Goal: Book appointment/travel/reservation

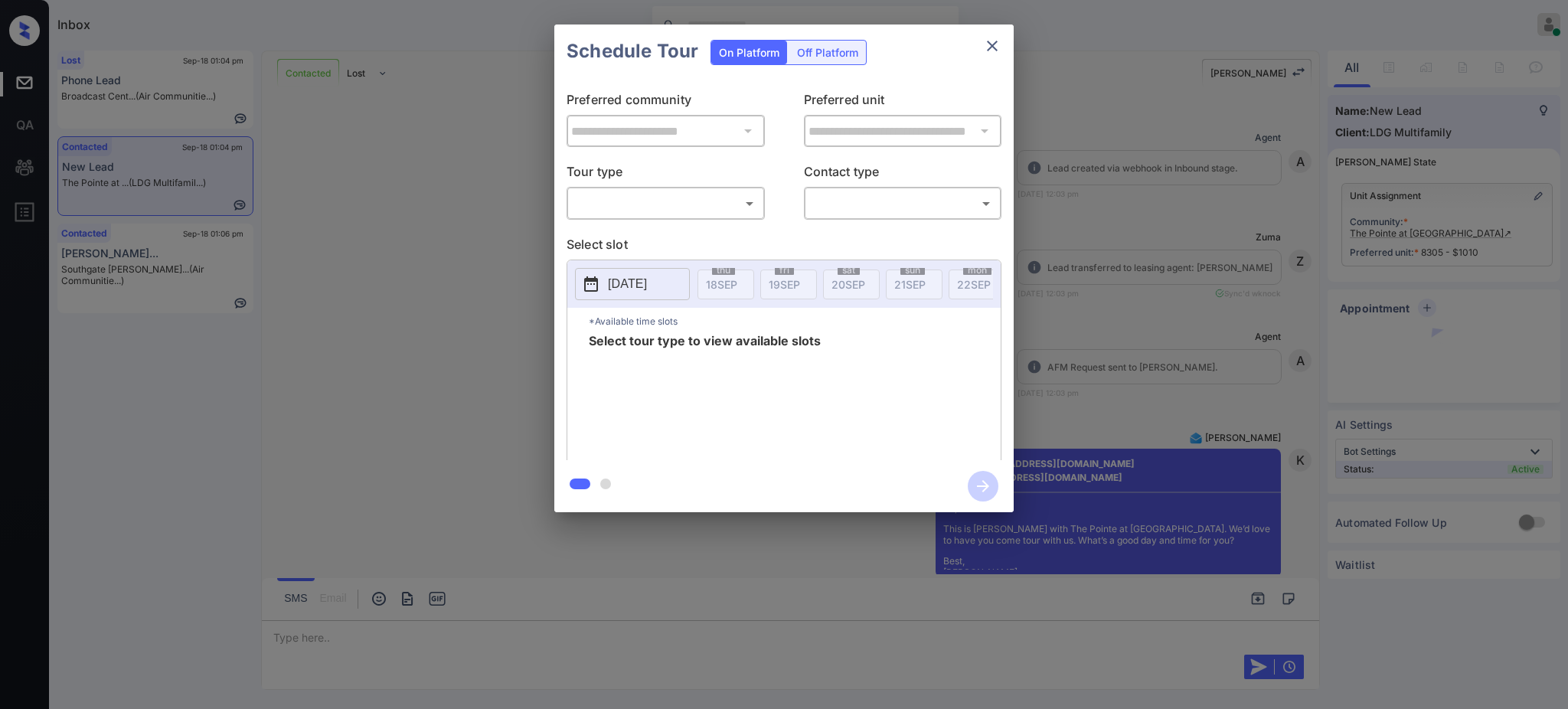
scroll to position [629, 0]
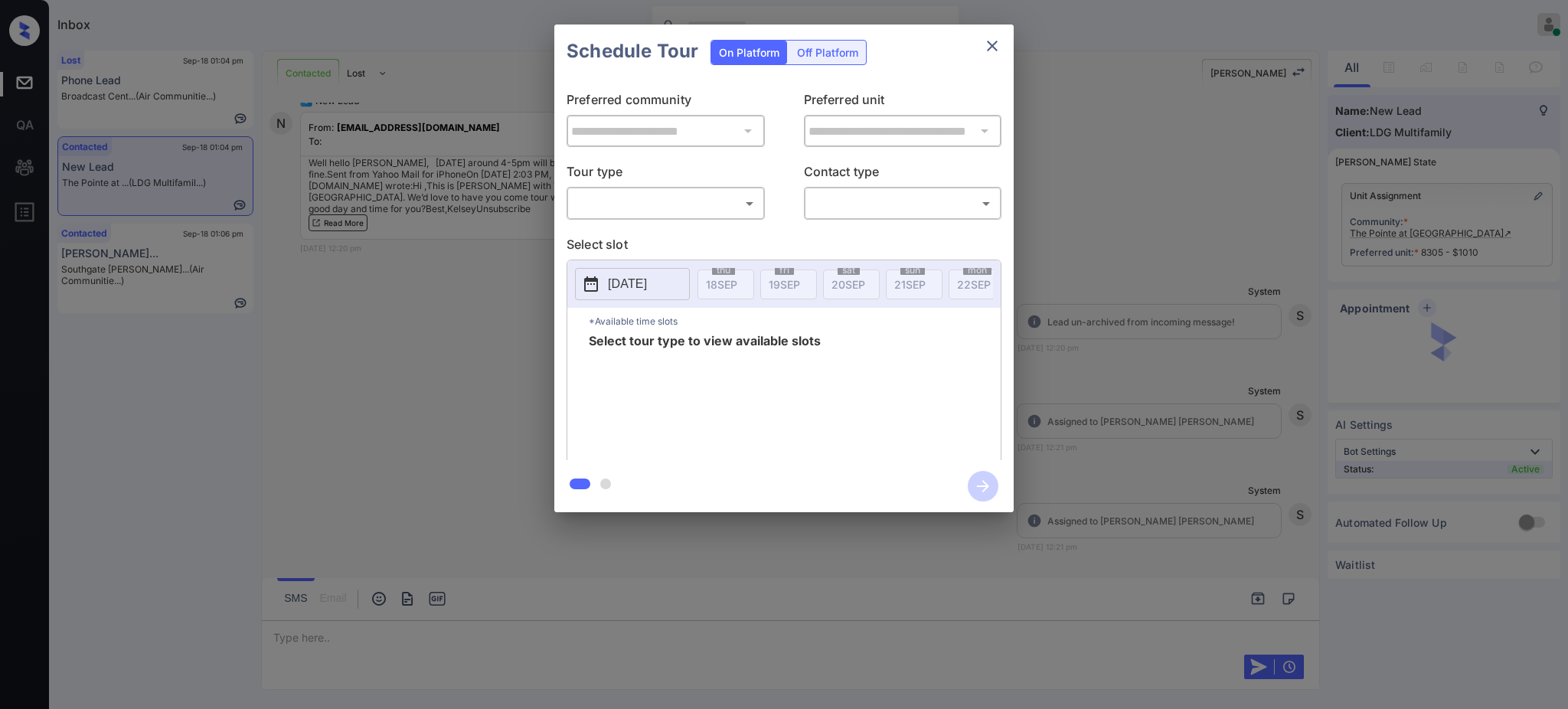
click at [613, 190] on div "​ ​" at bounding box center [665, 203] width 198 height 33
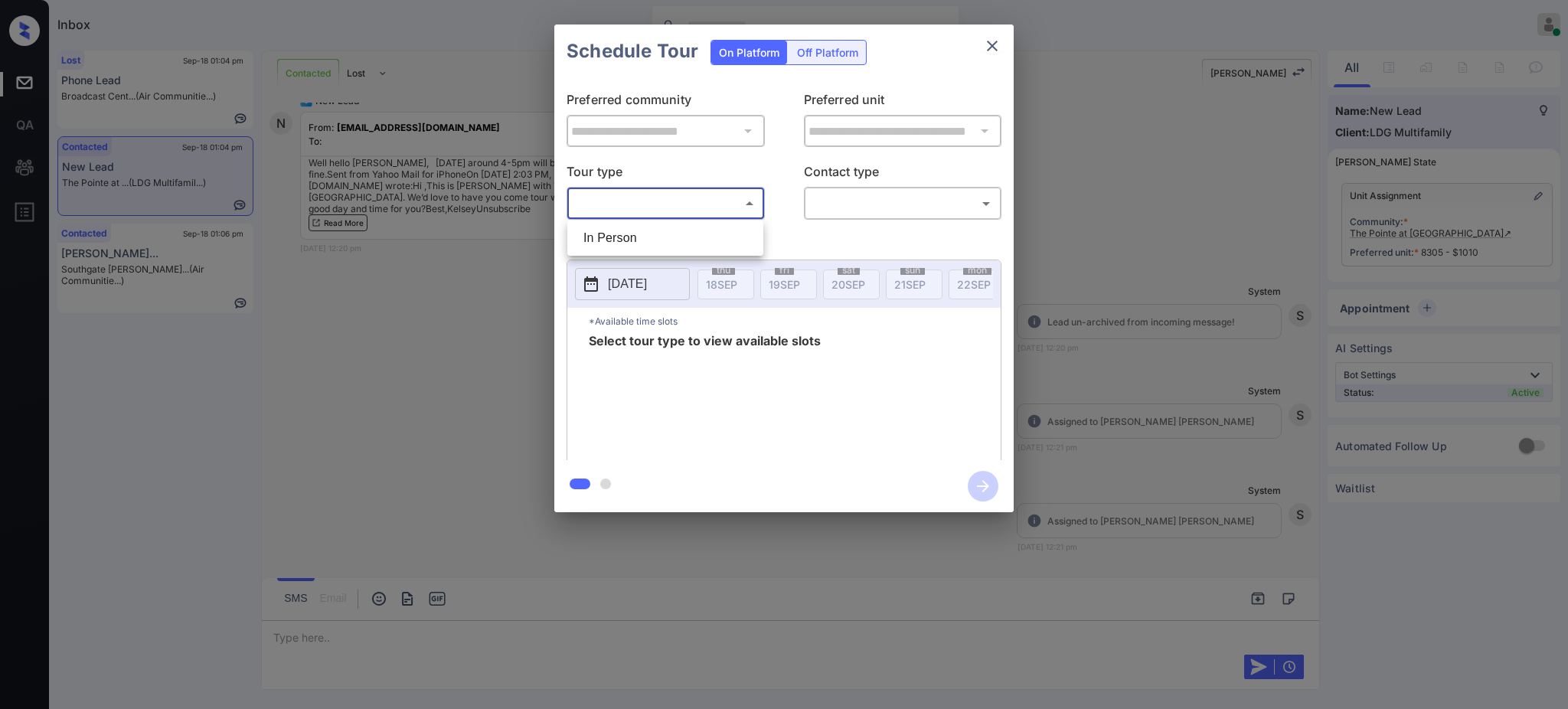
click at [641, 201] on body "Inbox Ajay Kumar Online Set yourself offline Set yourself on break Profile Swit…" at bounding box center [784, 354] width 1568 height 709
click at [597, 244] on li "In Person" at bounding box center [665, 238] width 188 height 28
type input "********"
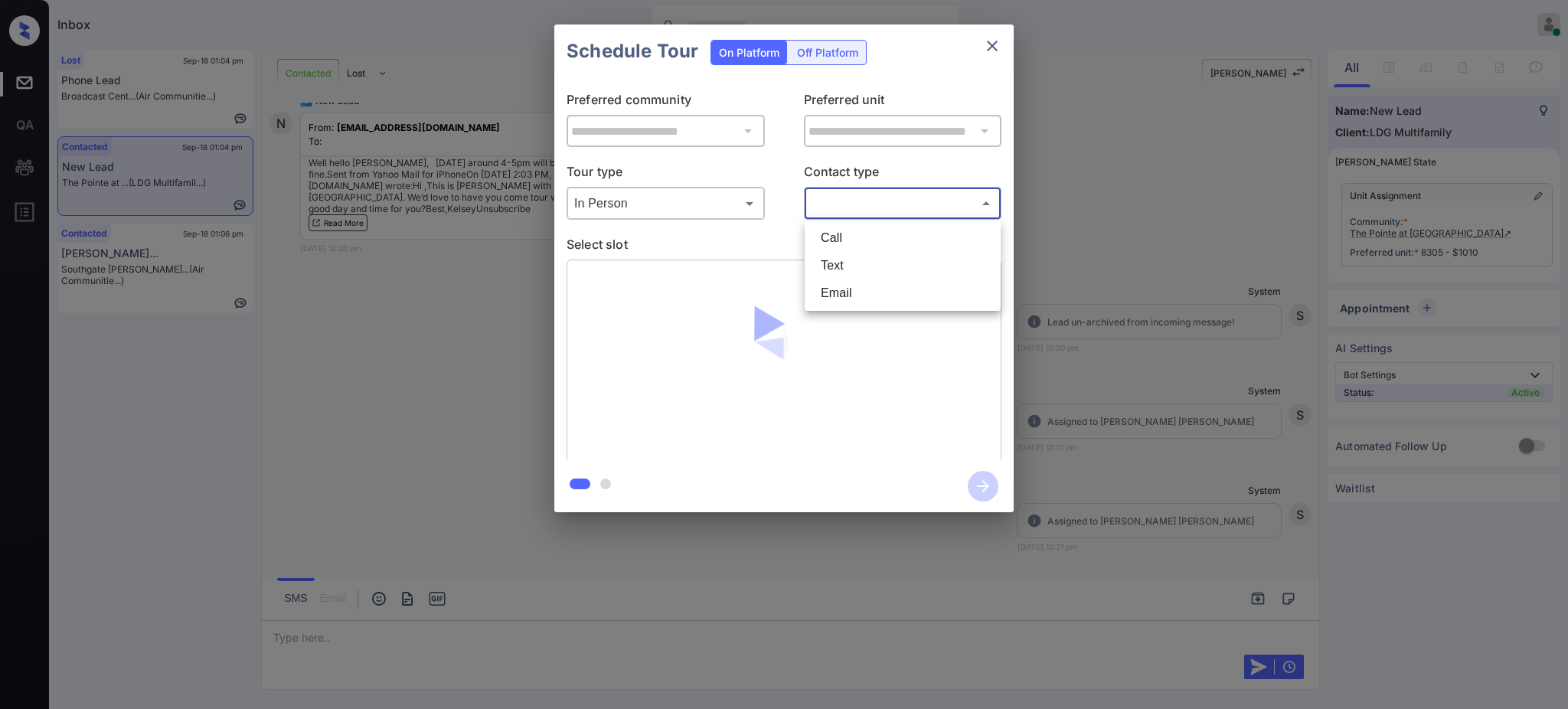
click at [871, 199] on body "Inbox Ajay Kumar Online Set yourself offline Set yourself on break Profile Swit…" at bounding box center [784, 354] width 1568 height 709
click at [844, 261] on li "Text" at bounding box center [903, 266] width 188 height 28
type input "****"
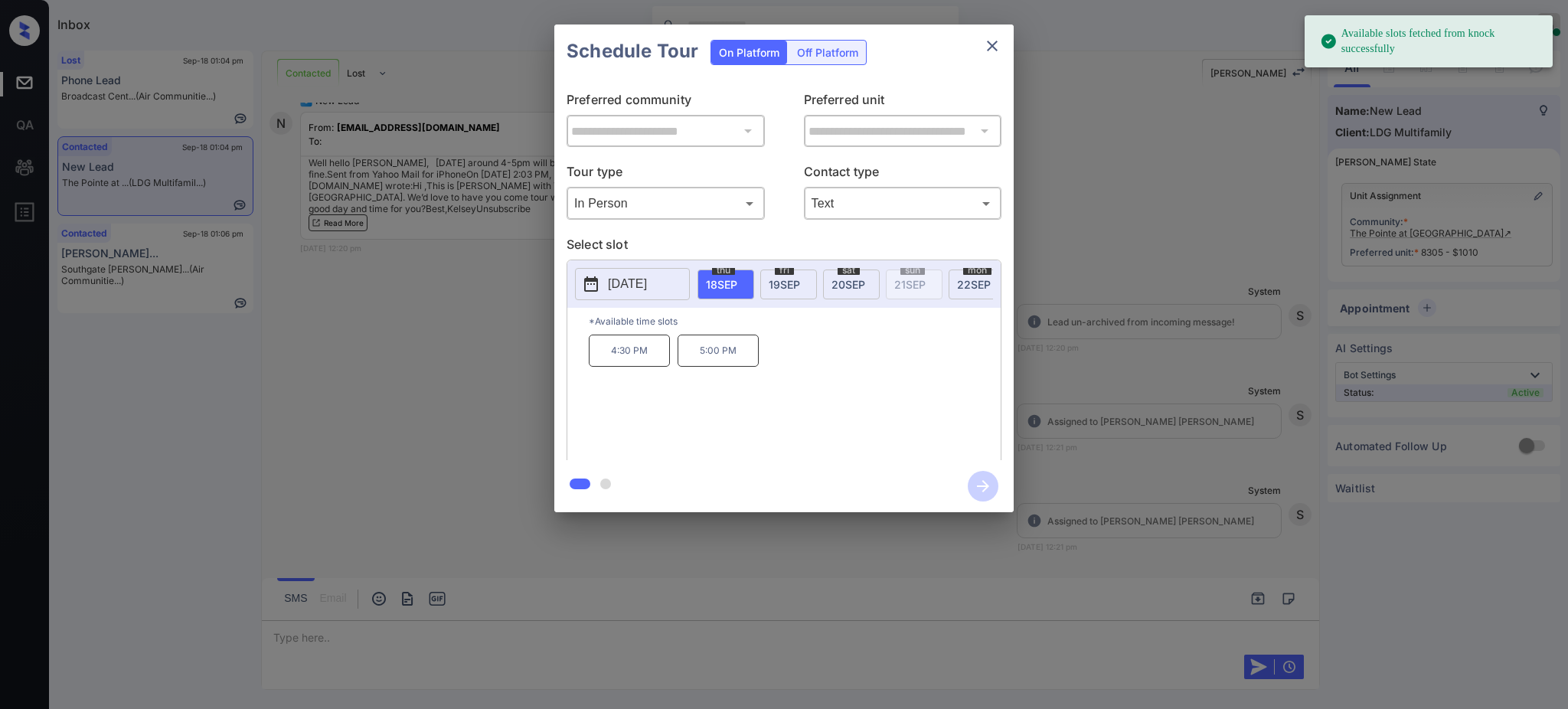
click at [779, 278] on span "19 SEP" at bounding box center [784, 284] width 32 height 13
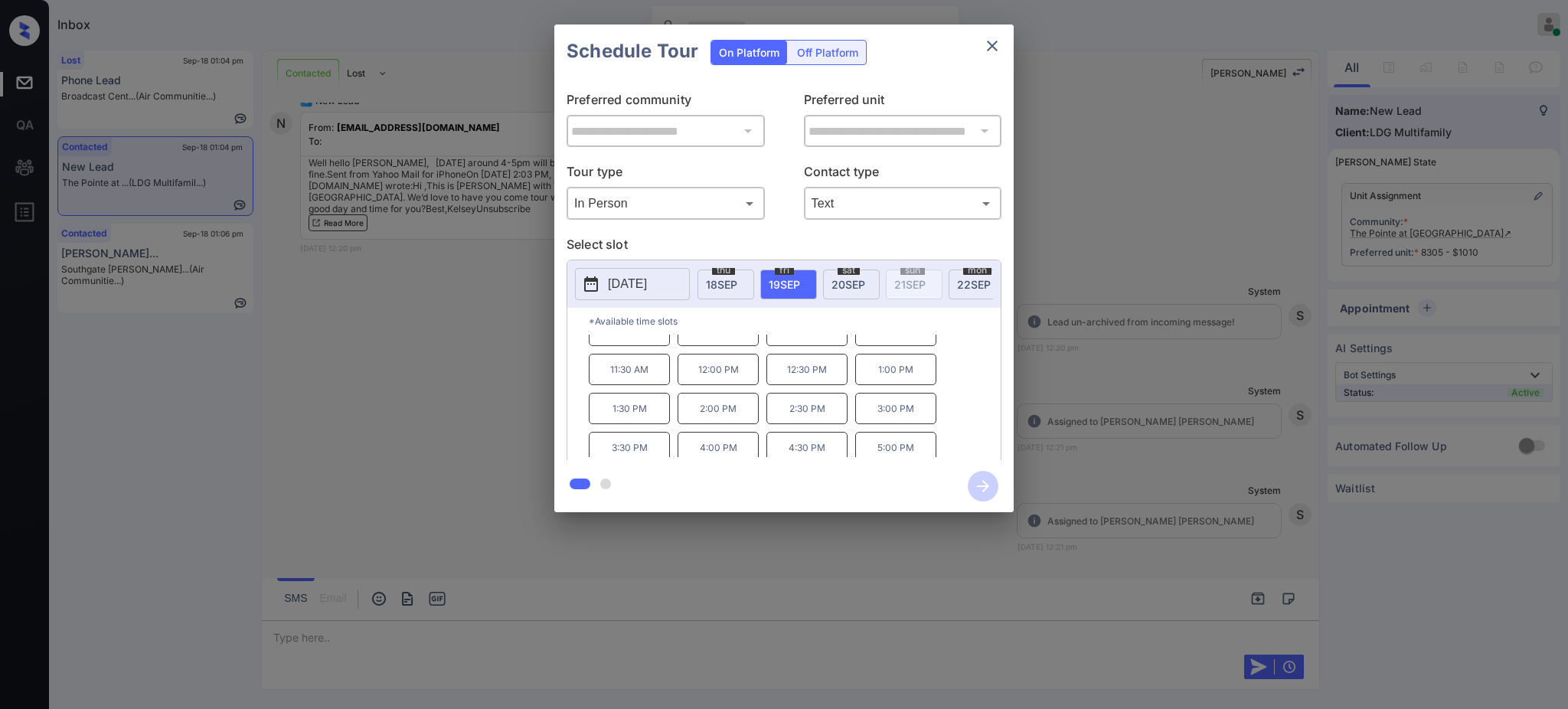
scroll to position [26, 0]
drag, startPoint x: 785, startPoint y: 452, endPoint x: 855, endPoint y: 453, distance: 70.0
click at [831, 453] on p "4:30 PM" at bounding box center [806, 441] width 81 height 32
copy p "4:30 PM"
click at [993, 49] on icon "close" at bounding box center [992, 46] width 19 height 18
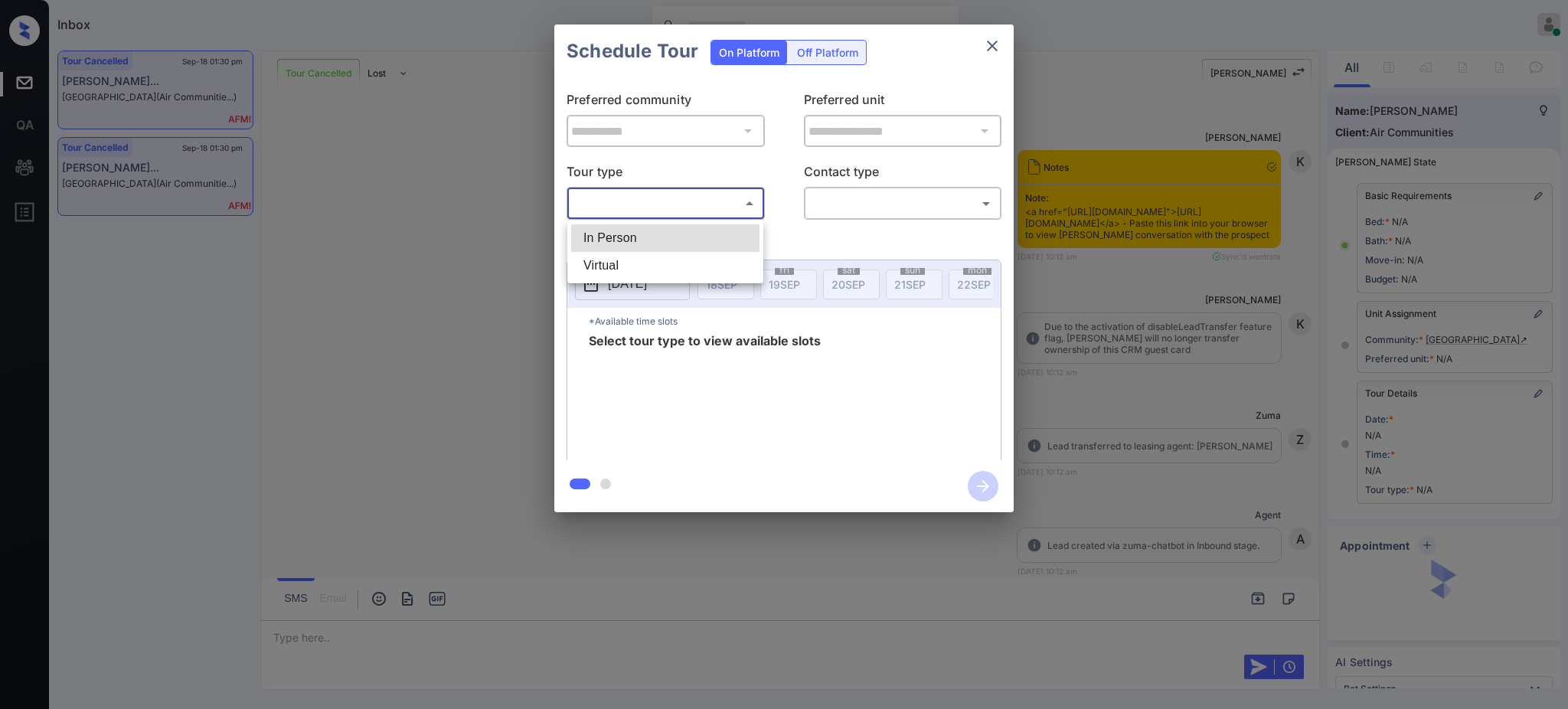
scroll to position [67, 0]
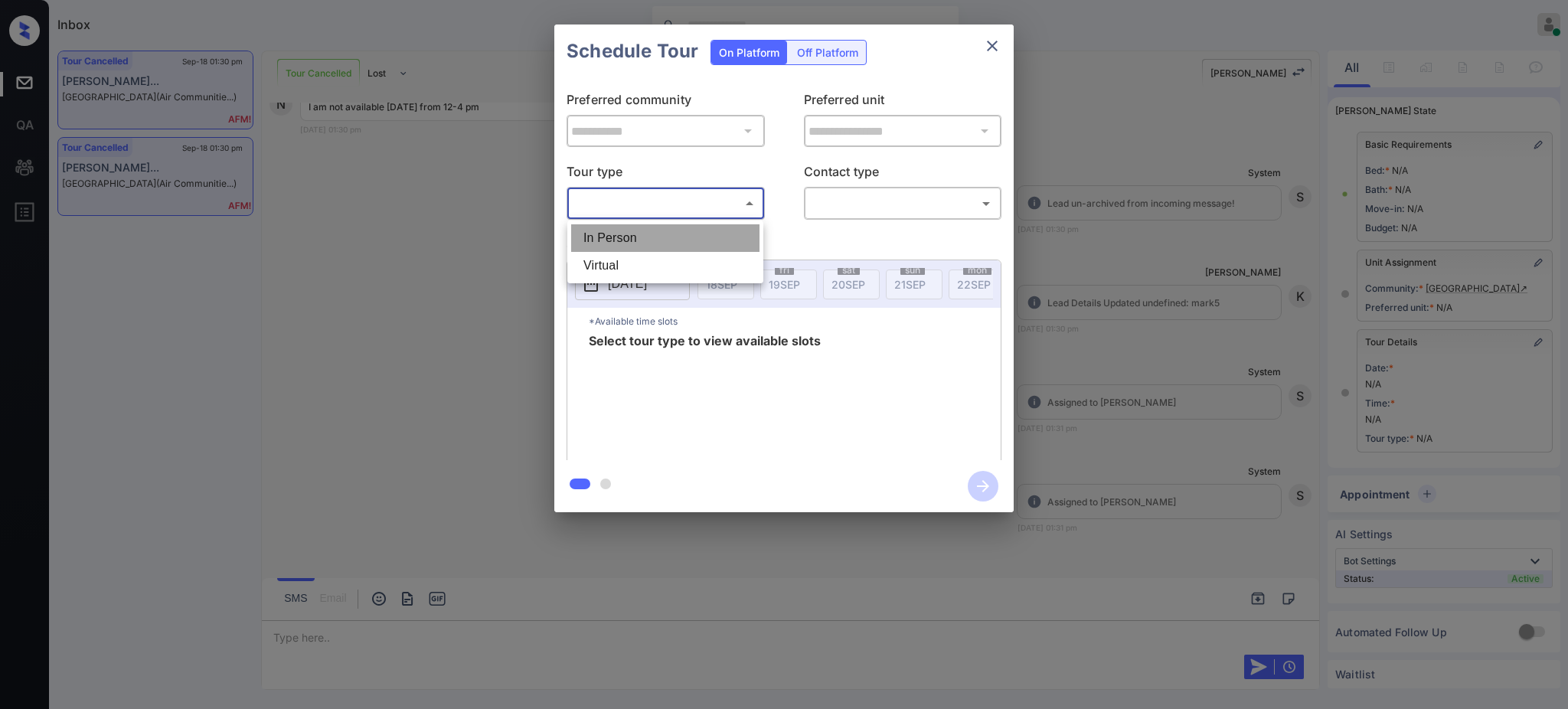
click at [626, 247] on li "In Person" at bounding box center [665, 238] width 188 height 28
type input "********"
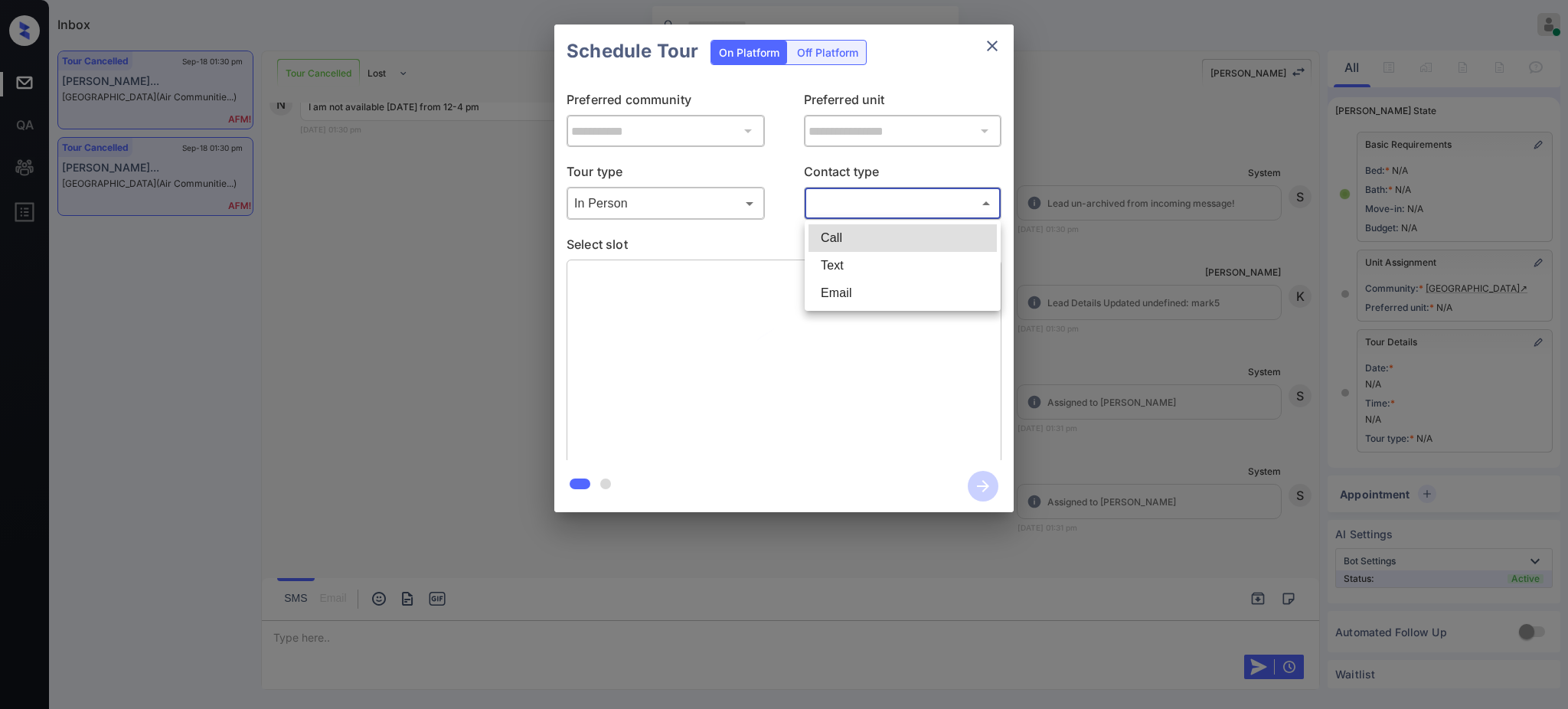
click at [871, 191] on body "Inbox Ajay Kumar Online Set yourself offline Set yourself on break Profile Swit…" at bounding box center [784, 354] width 1568 height 709
click at [835, 266] on li "Text" at bounding box center [903, 266] width 188 height 28
type input "****"
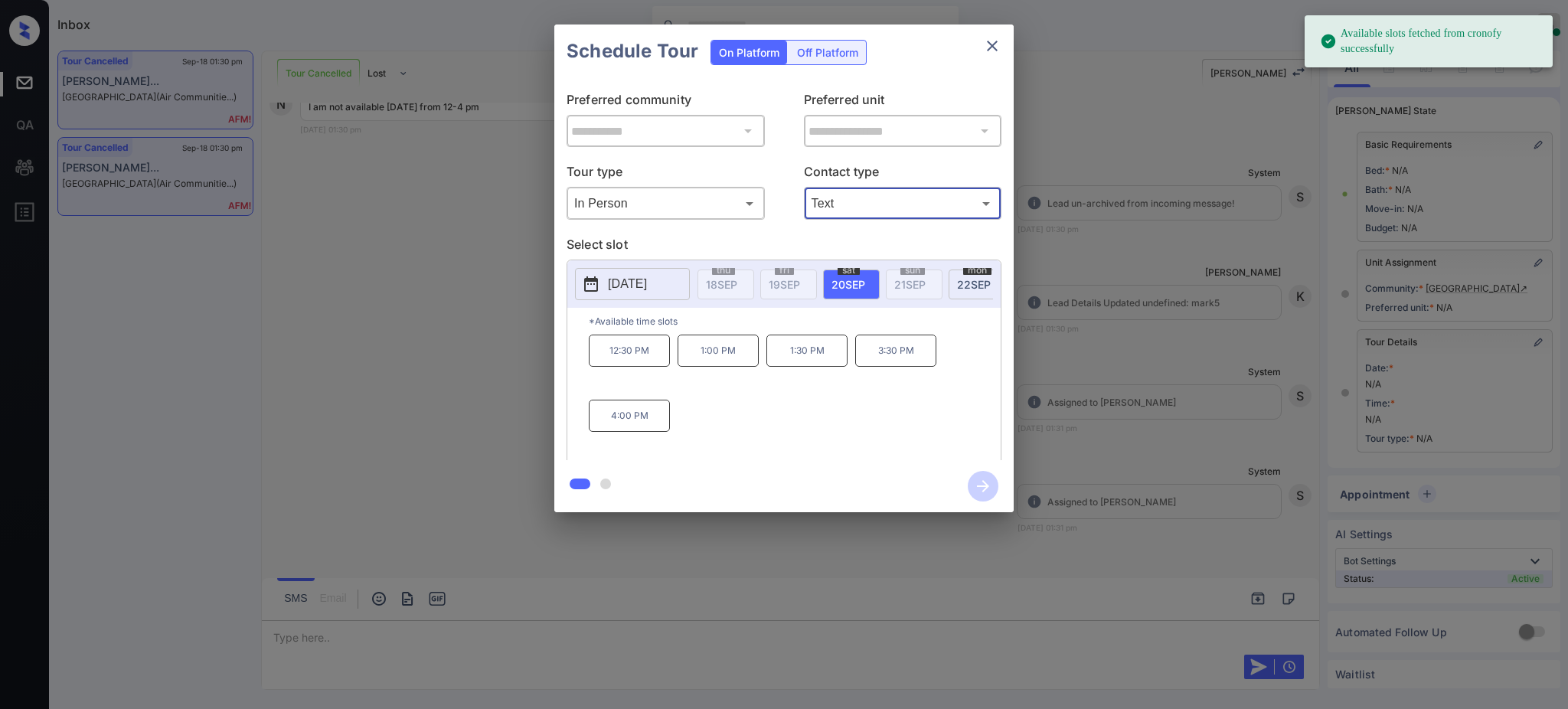
click at [647, 284] on p "[DATE]" at bounding box center [628, 284] width 39 height 18
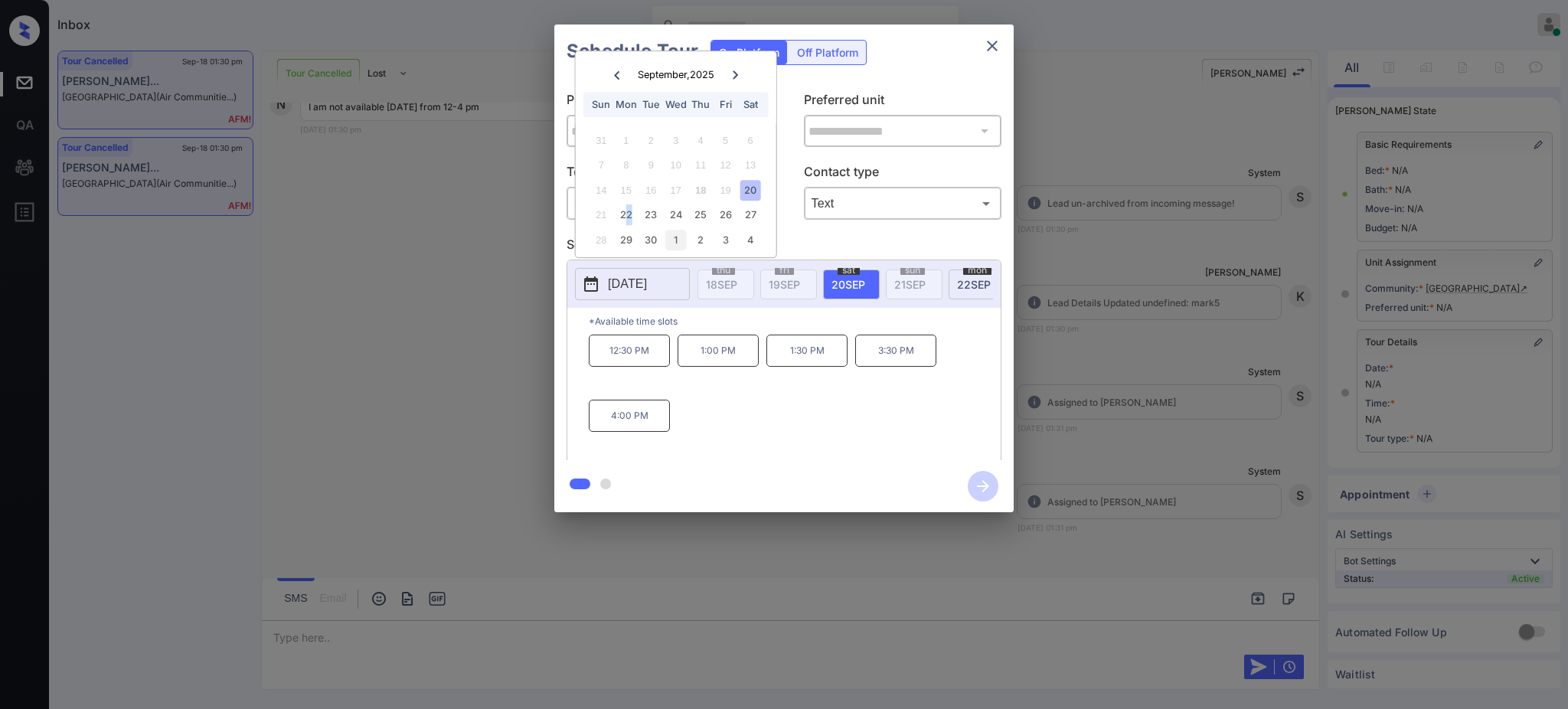
drag, startPoint x: 623, startPoint y: 219, endPoint x: 668, endPoint y: 232, distance: 46.8
type textarea "*"
click at [658, 224] on div "21 22 23 24 25 26 27" at bounding box center [675, 215] width 190 height 25
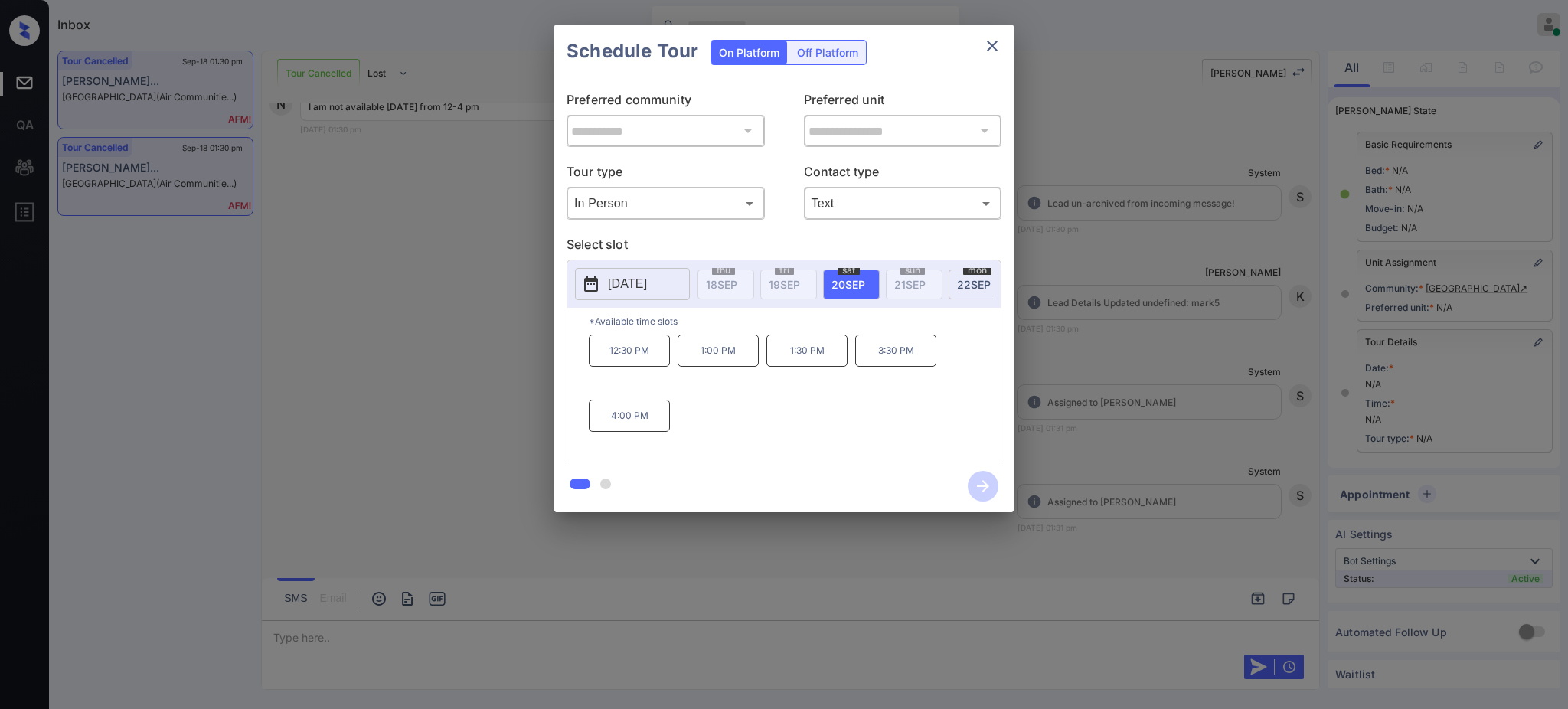
click at [1139, 488] on div "**********" at bounding box center [784, 268] width 1568 height 536
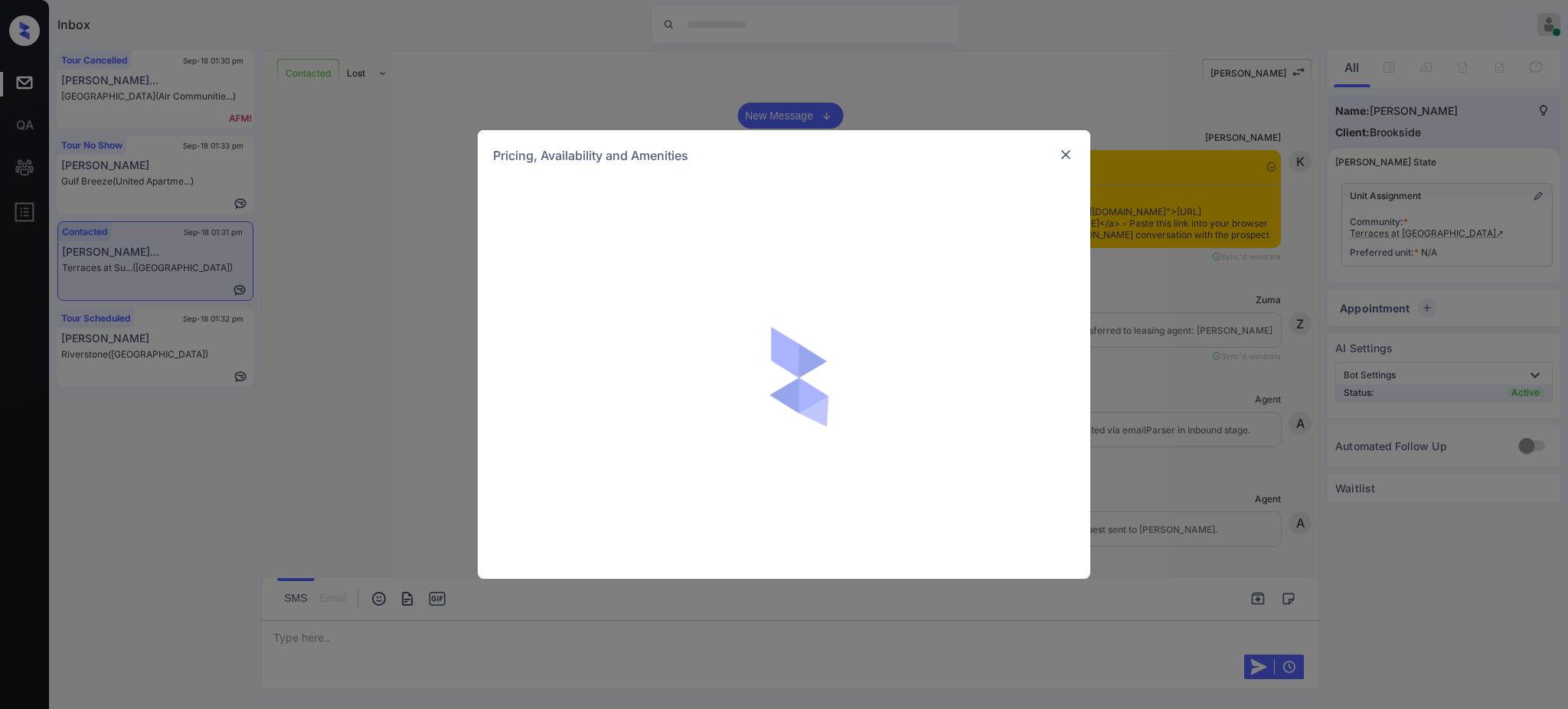
scroll to position [808, 0]
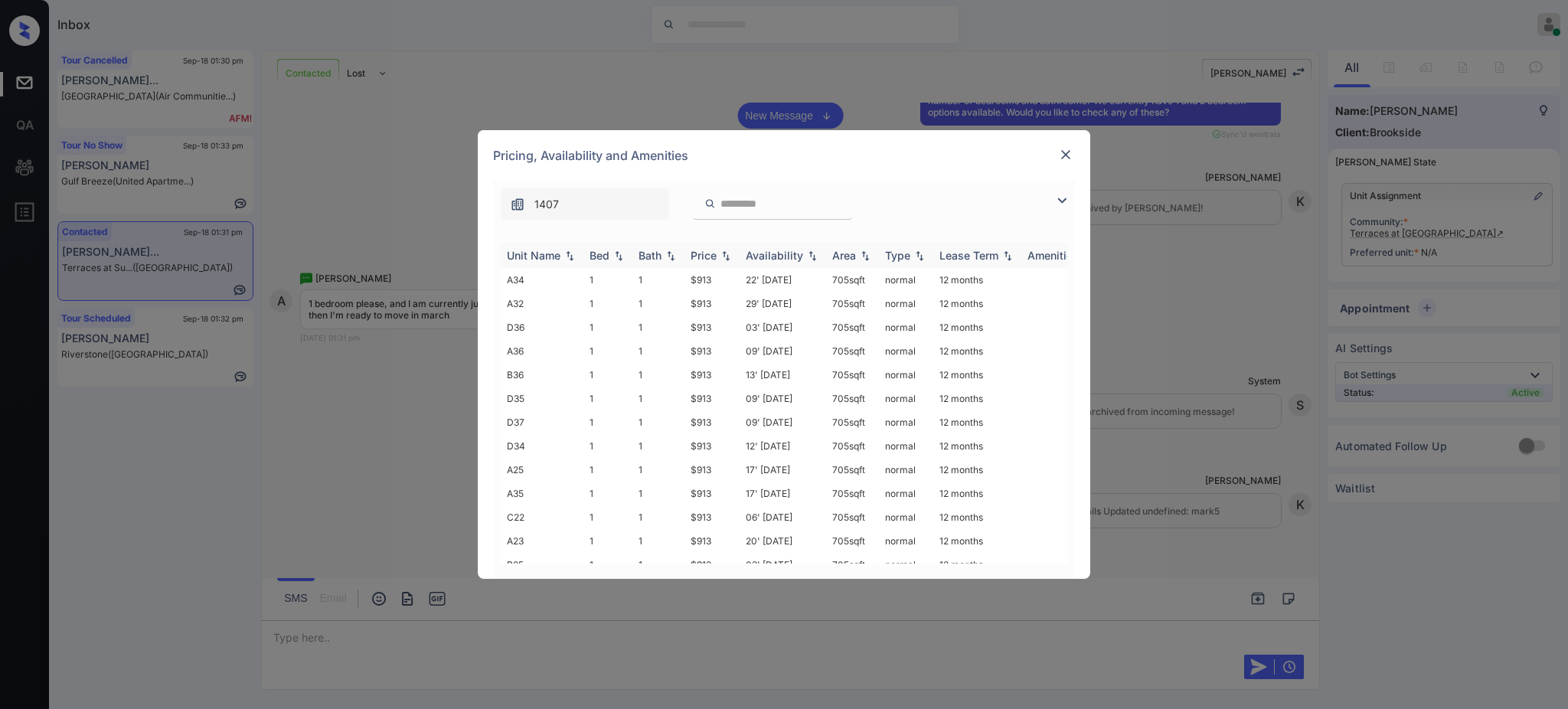
click at [609, 253] on div "Bed" at bounding box center [600, 255] width 20 height 13
click at [601, 254] on div "Bed" at bounding box center [600, 255] width 20 height 13
drag, startPoint x: 675, startPoint y: 284, endPoint x: 715, endPoint y: 284, distance: 40.0
click at [715, 284] on tr "A34 1 1 $913 22' Sep 22 705 sqft normal 12 months" at bounding box center [901, 280] width 800 height 24
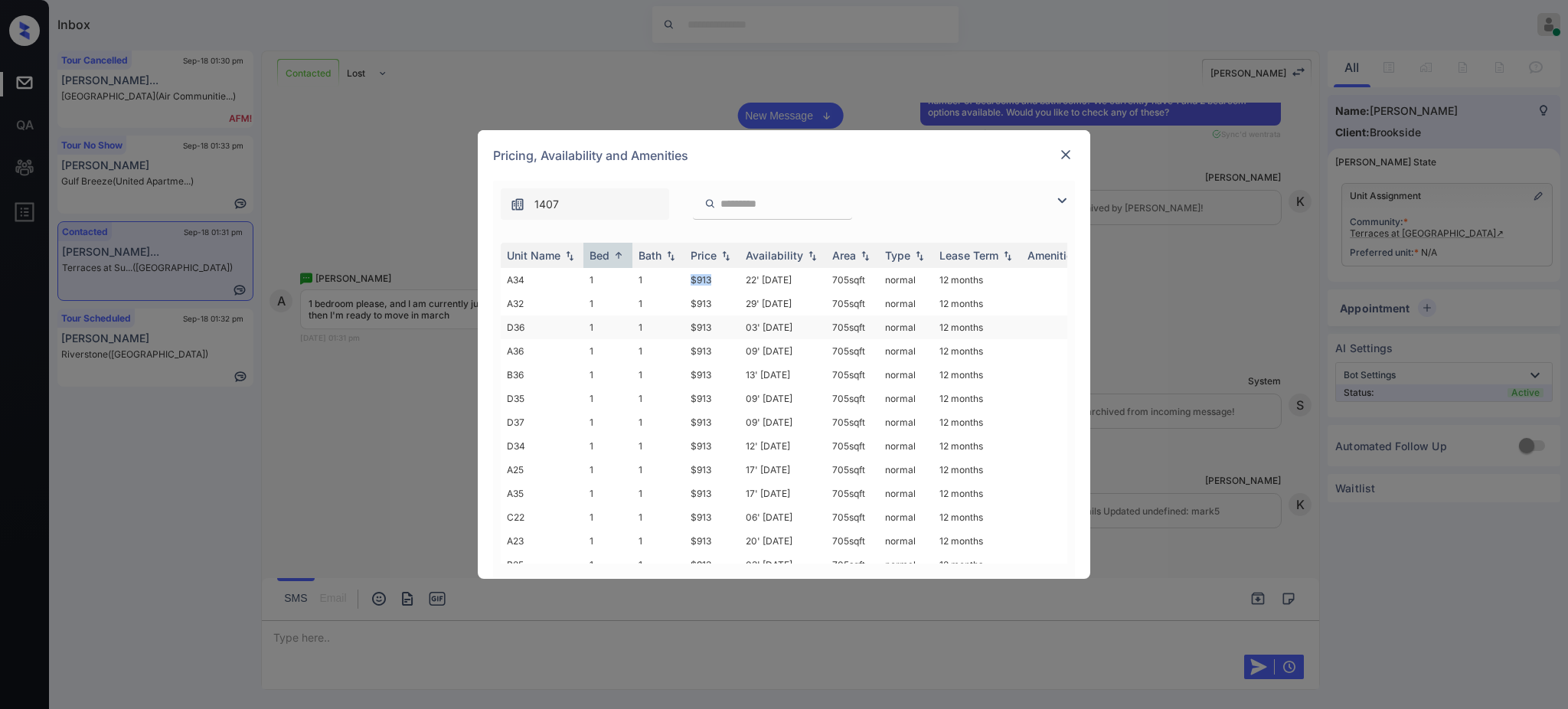
copy tr "$913"
click at [1059, 149] on img at bounding box center [1066, 155] width 15 height 15
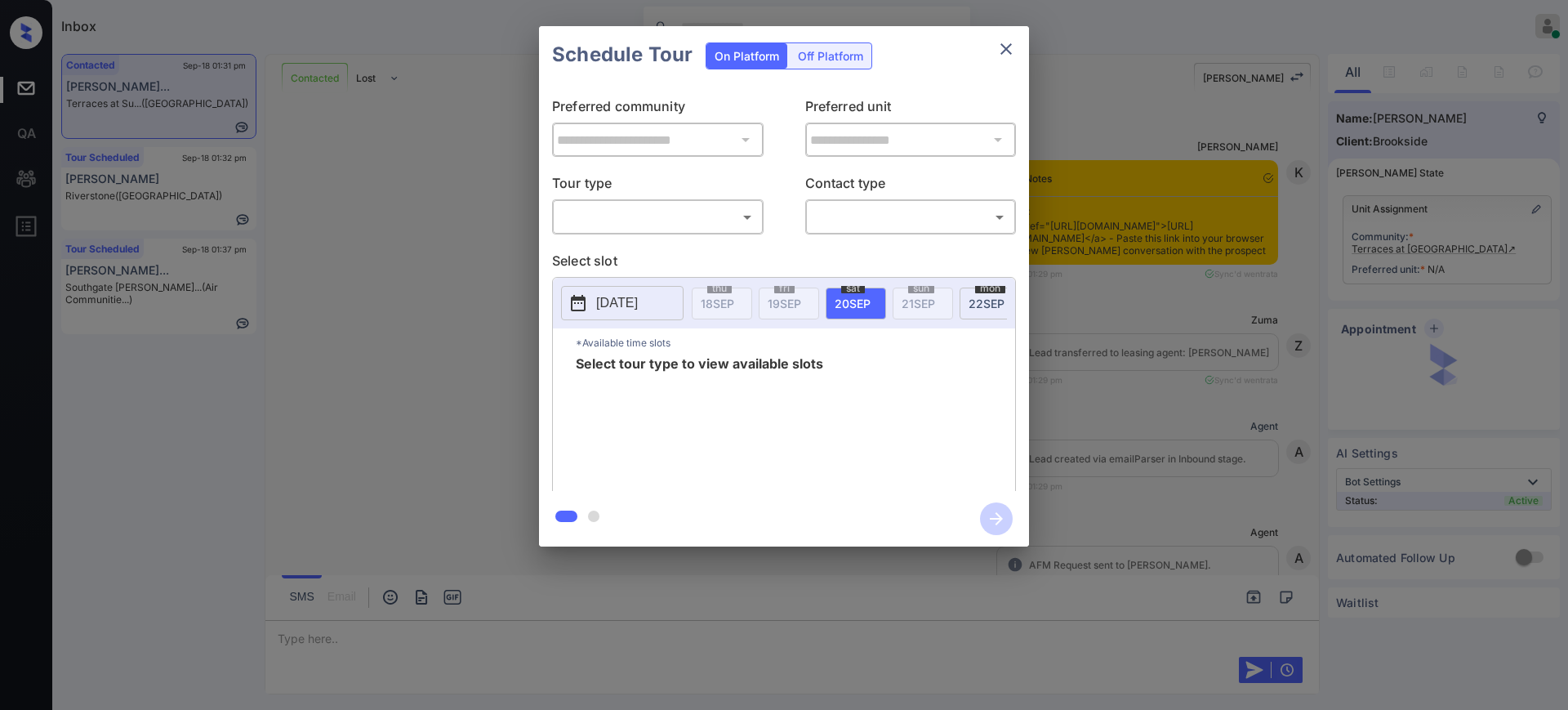
scroll to position [1972, 0]
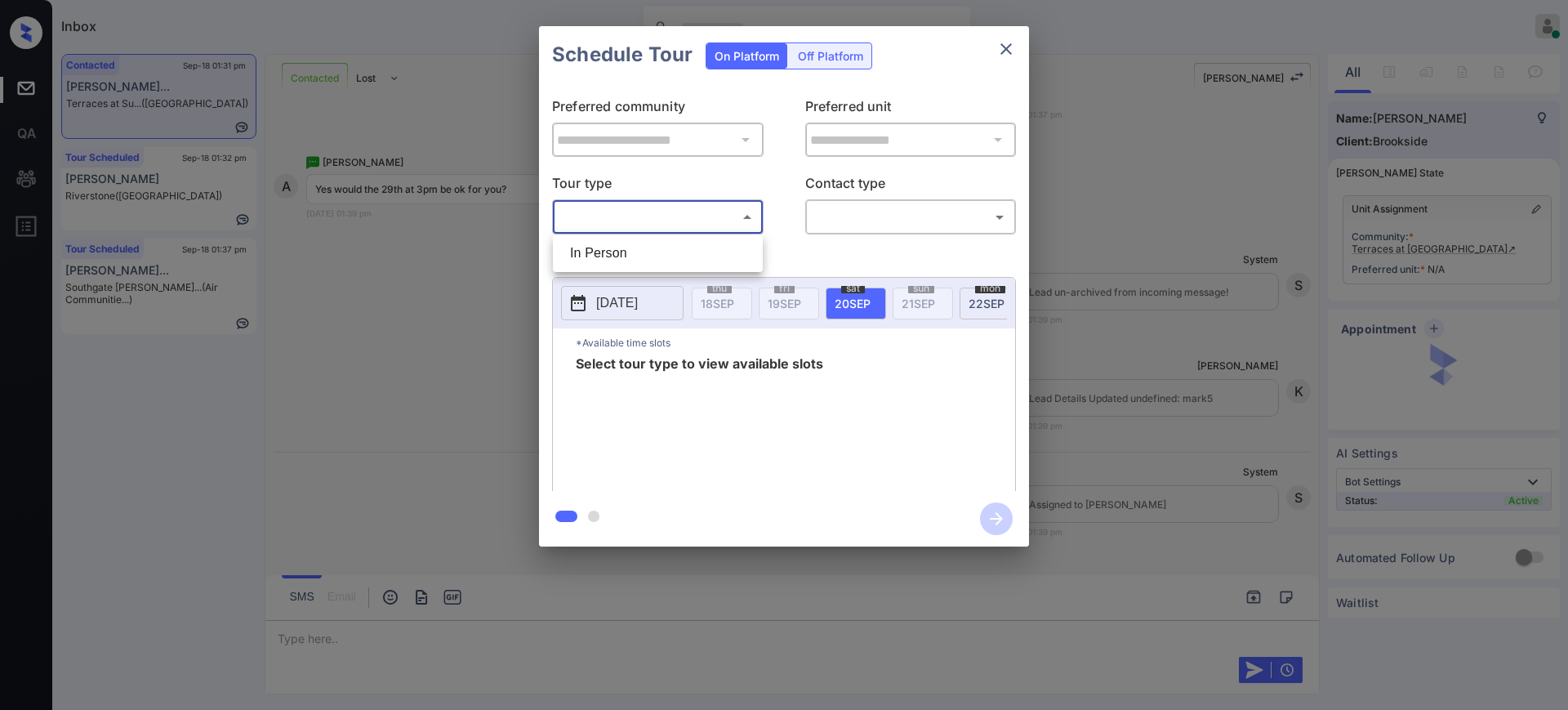
click at [627, 203] on body "Inbox [PERSON_NAME] Online Set yourself offline Set yourself on break Profile S…" at bounding box center [784, 355] width 1568 height 710
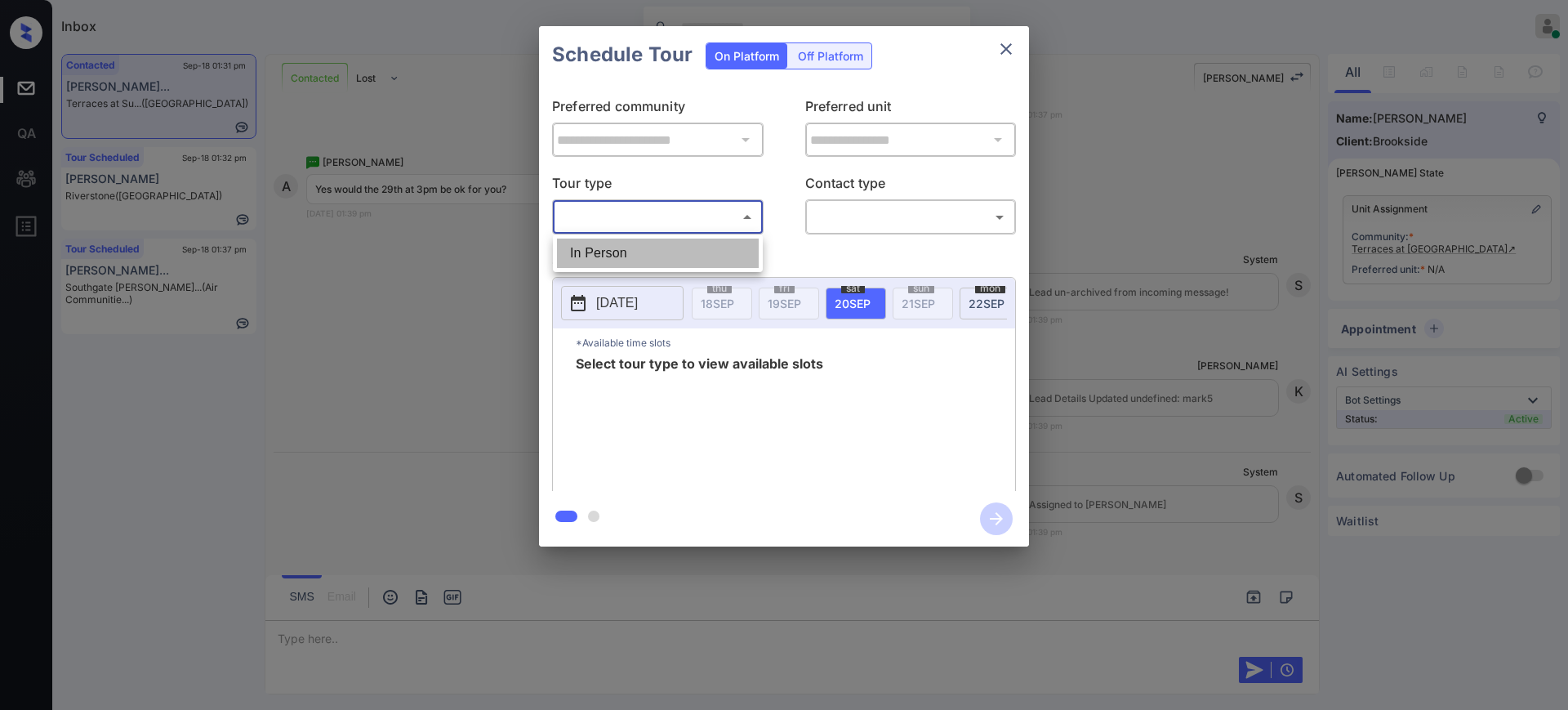
click at [640, 256] on li "In Person" at bounding box center [657, 253] width 201 height 30
type input "********"
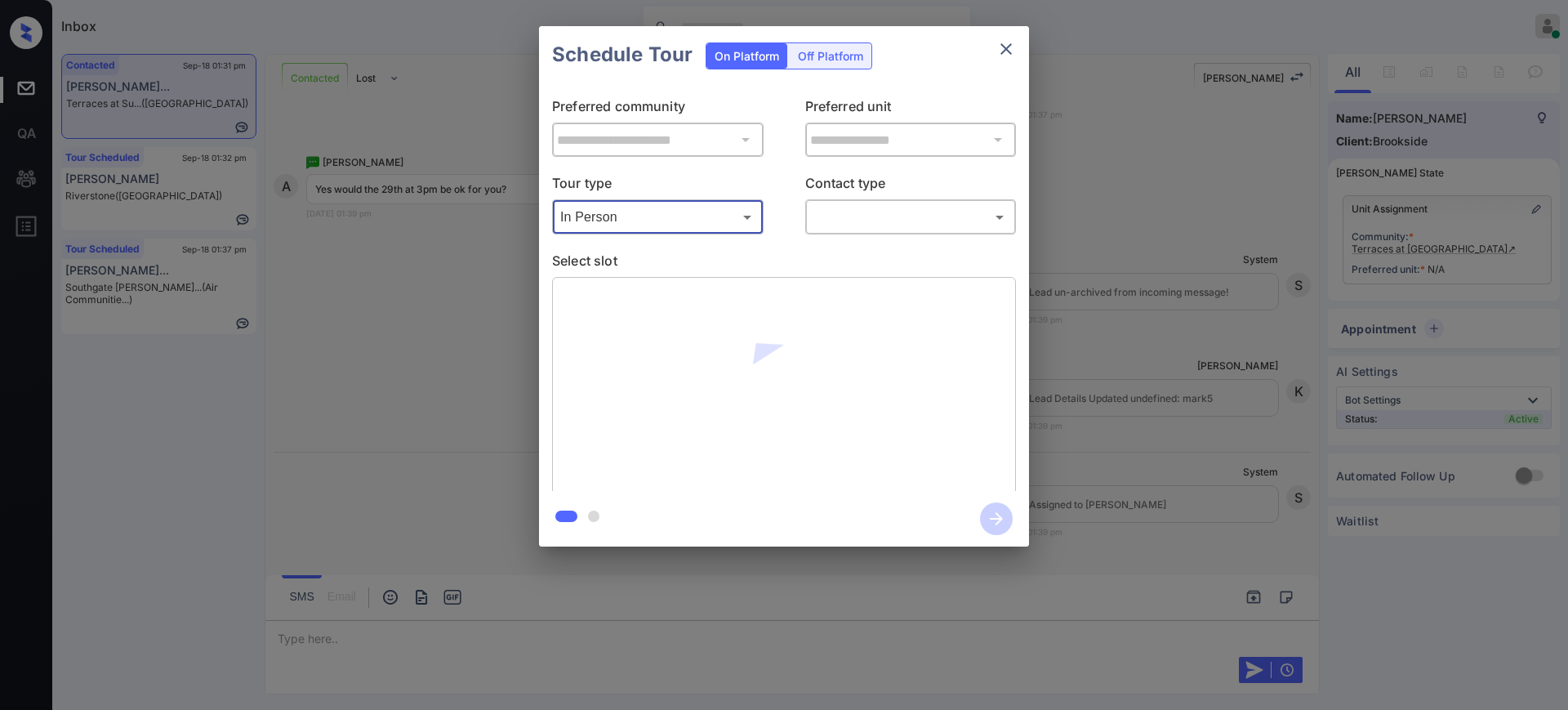
click at [904, 217] on body "Inbox [PERSON_NAME] Online Set yourself offline Set yourself on break Profile S…" at bounding box center [784, 355] width 1568 height 710
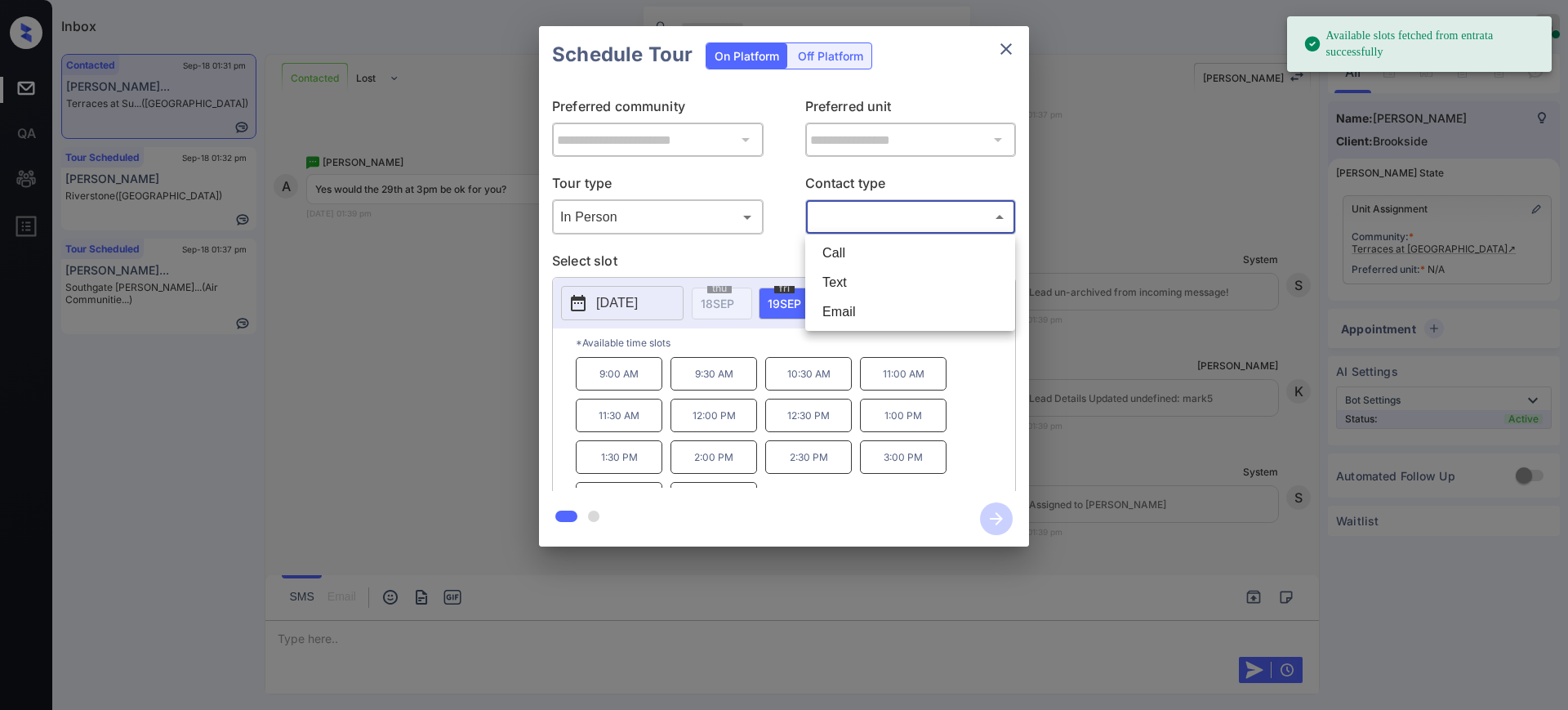
click at [626, 304] on div at bounding box center [784, 355] width 1568 height 710
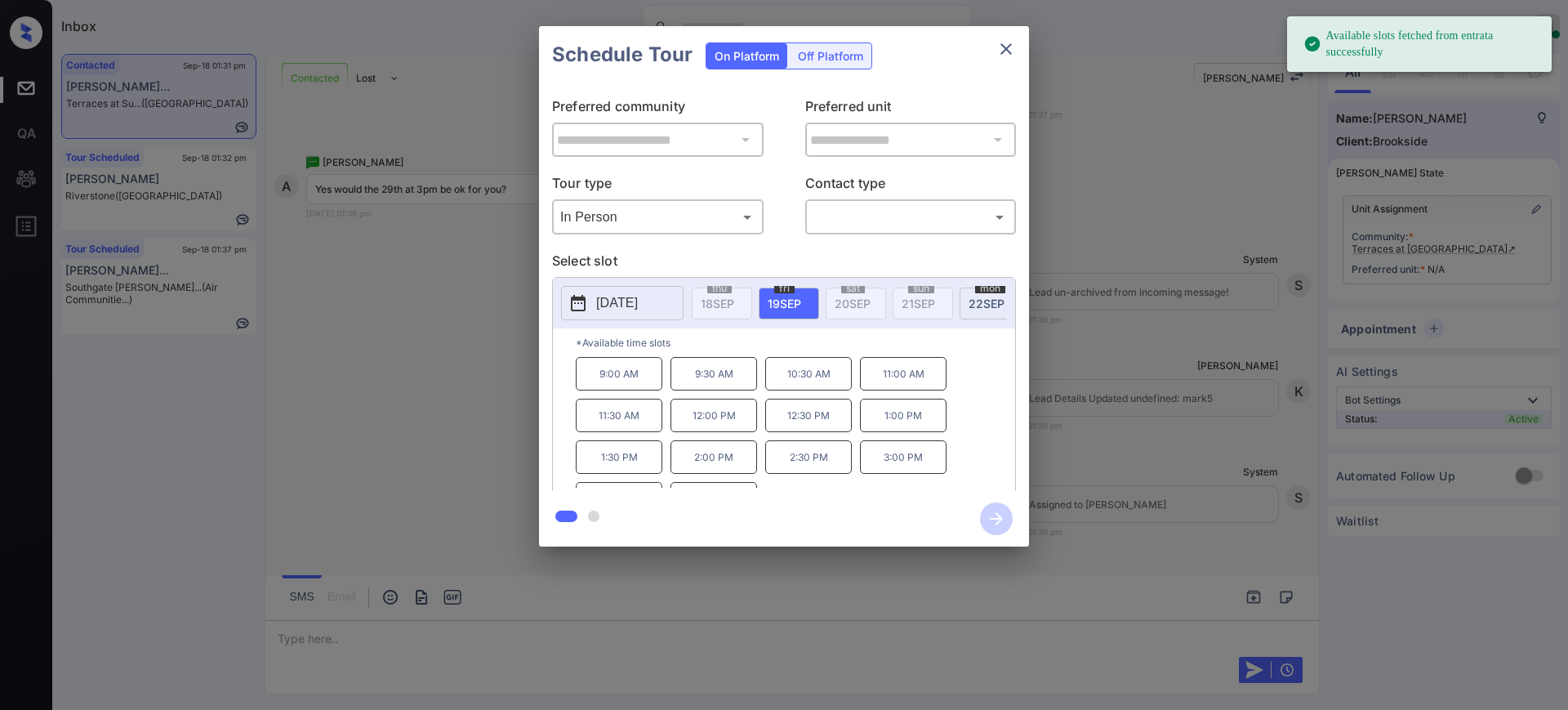
click at [644, 284] on div "2025-09-19 thu 18 SEP fri 19 SEP sat 20 SEP sun 21 SEP mon 22 SEP tue 23 SEP we…" at bounding box center [784, 304] width 462 height 51
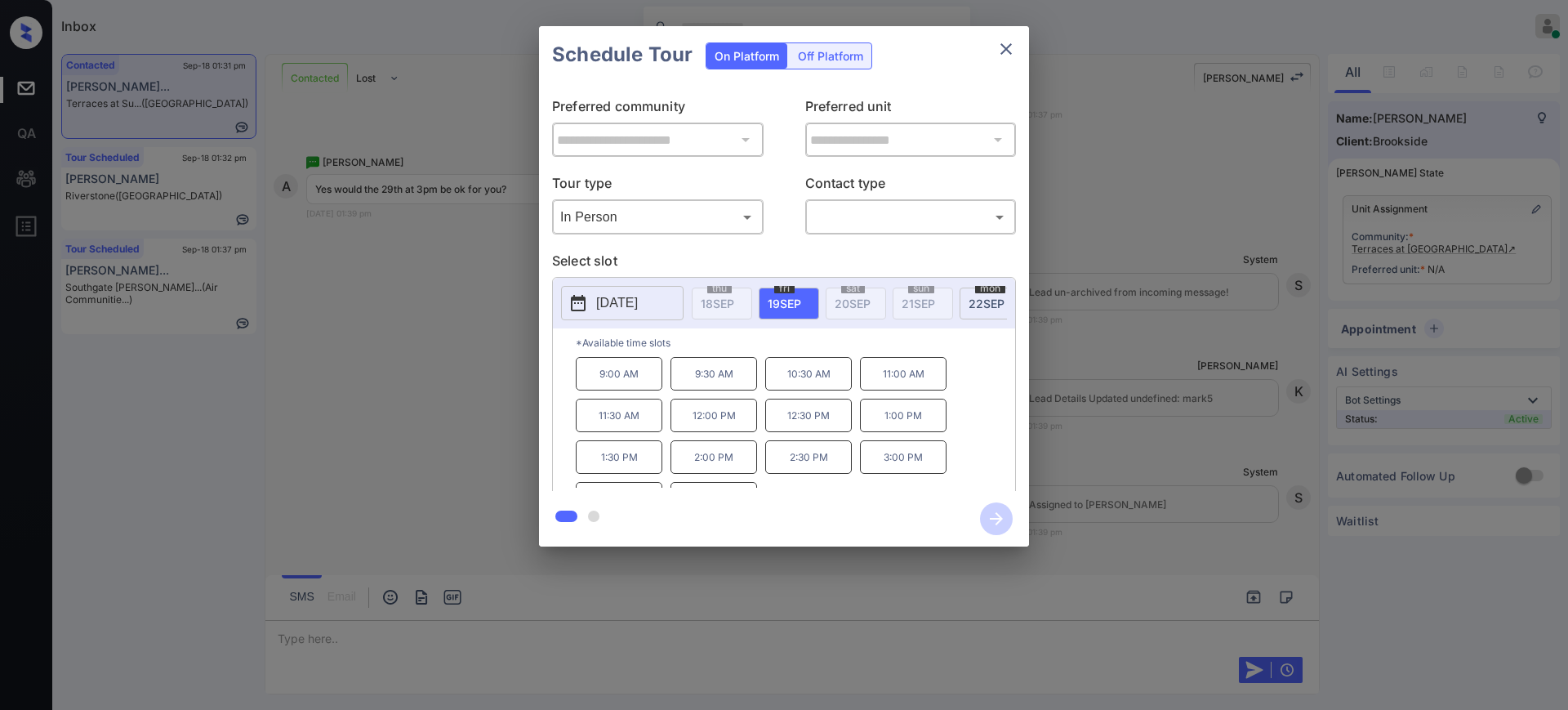
click at [638, 299] on p "2025-09-19" at bounding box center [617, 304] width 42 height 20
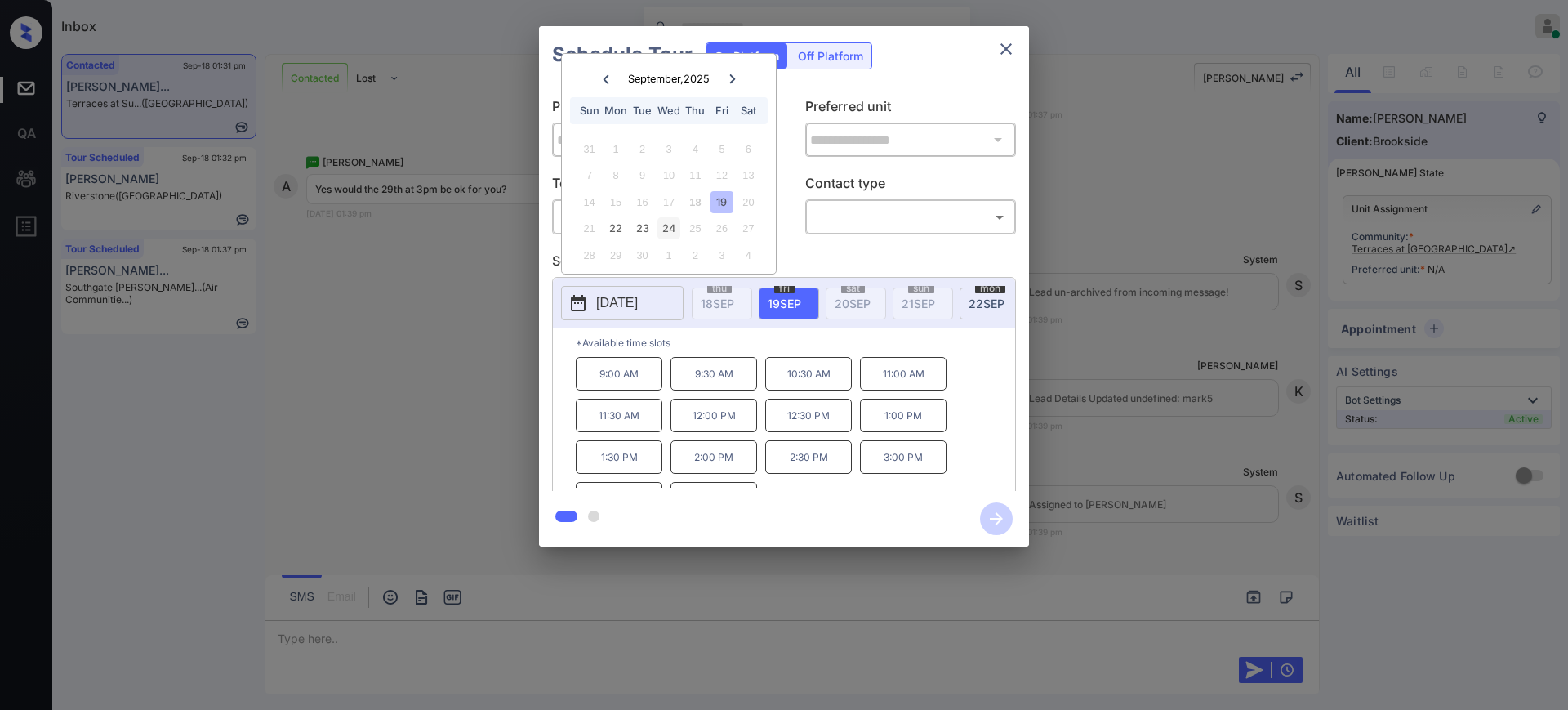
click at [671, 231] on div "24" at bounding box center [668, 228] width 22 height 22
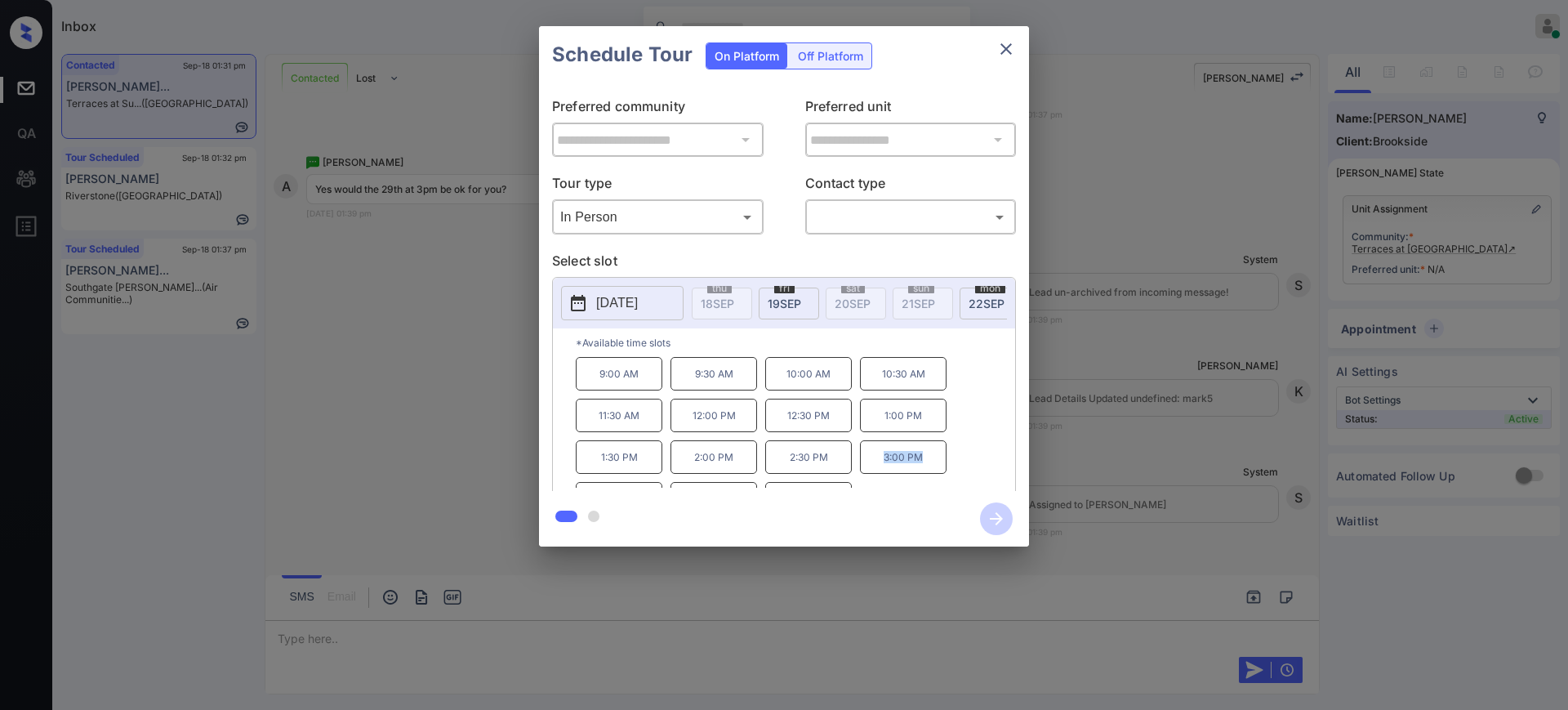
drag, startPoint x: 880, startPoint y: 471, endPoint x: 930, endPoint y: 474, distance: 50.1
click at [928, 474] on p "3:00 PM" at bounding box center [903, 457] width 86 height 34
copy p "3:00 PM"
click at [1016, 49] on button "close" at bounding box center [1006, 49] width 33 height 33
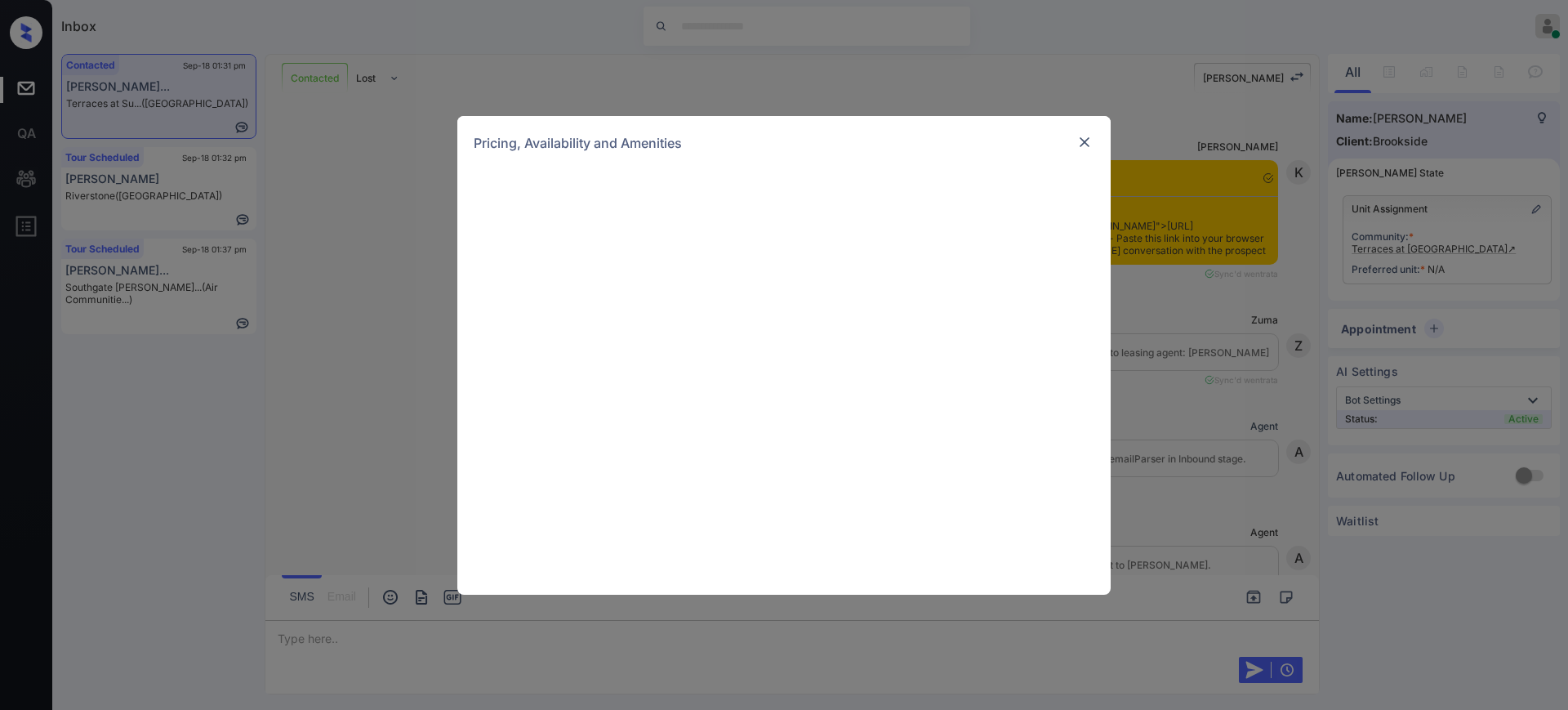
scroll to position [2736, 0]
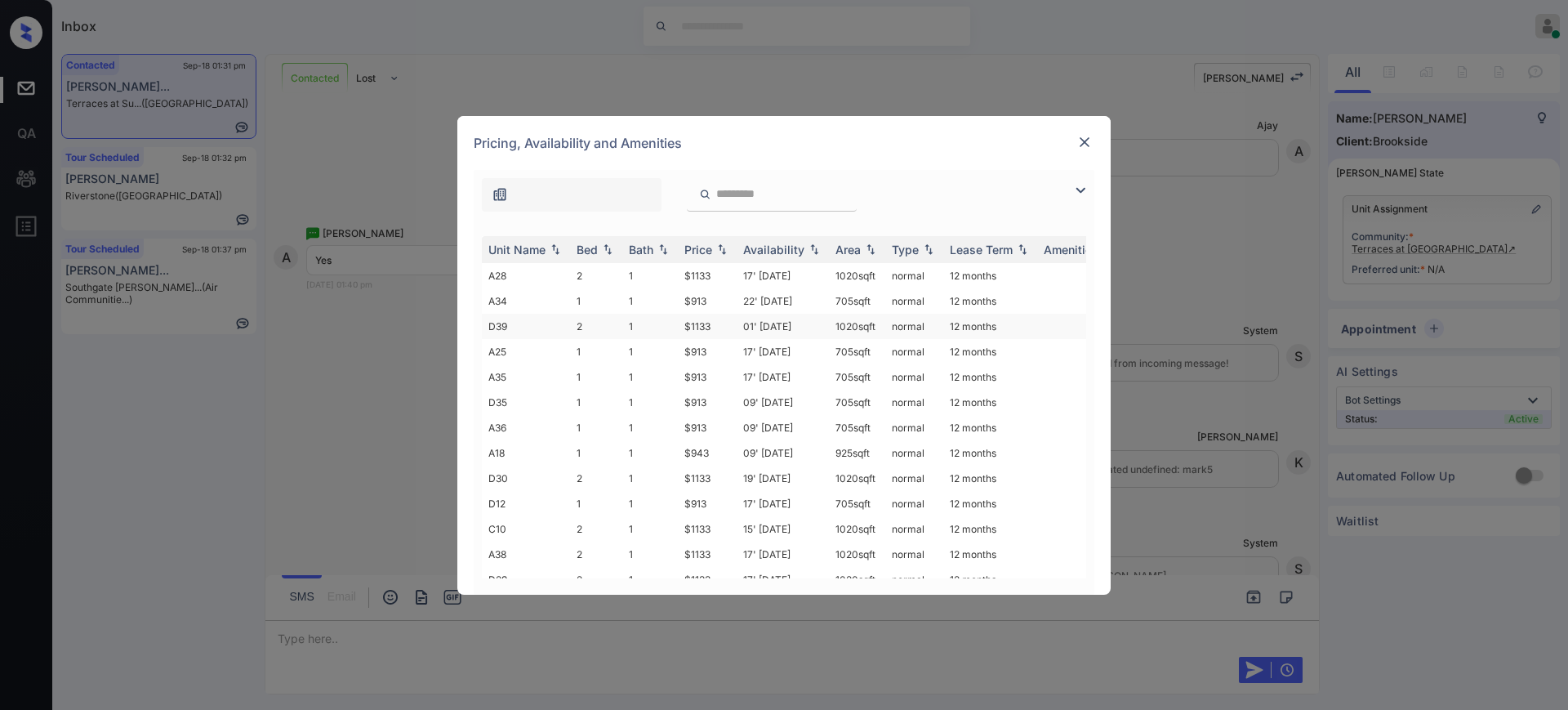
click at [700, 327] on td "$1133" at bounding box center [707, 326] width 59 height 26
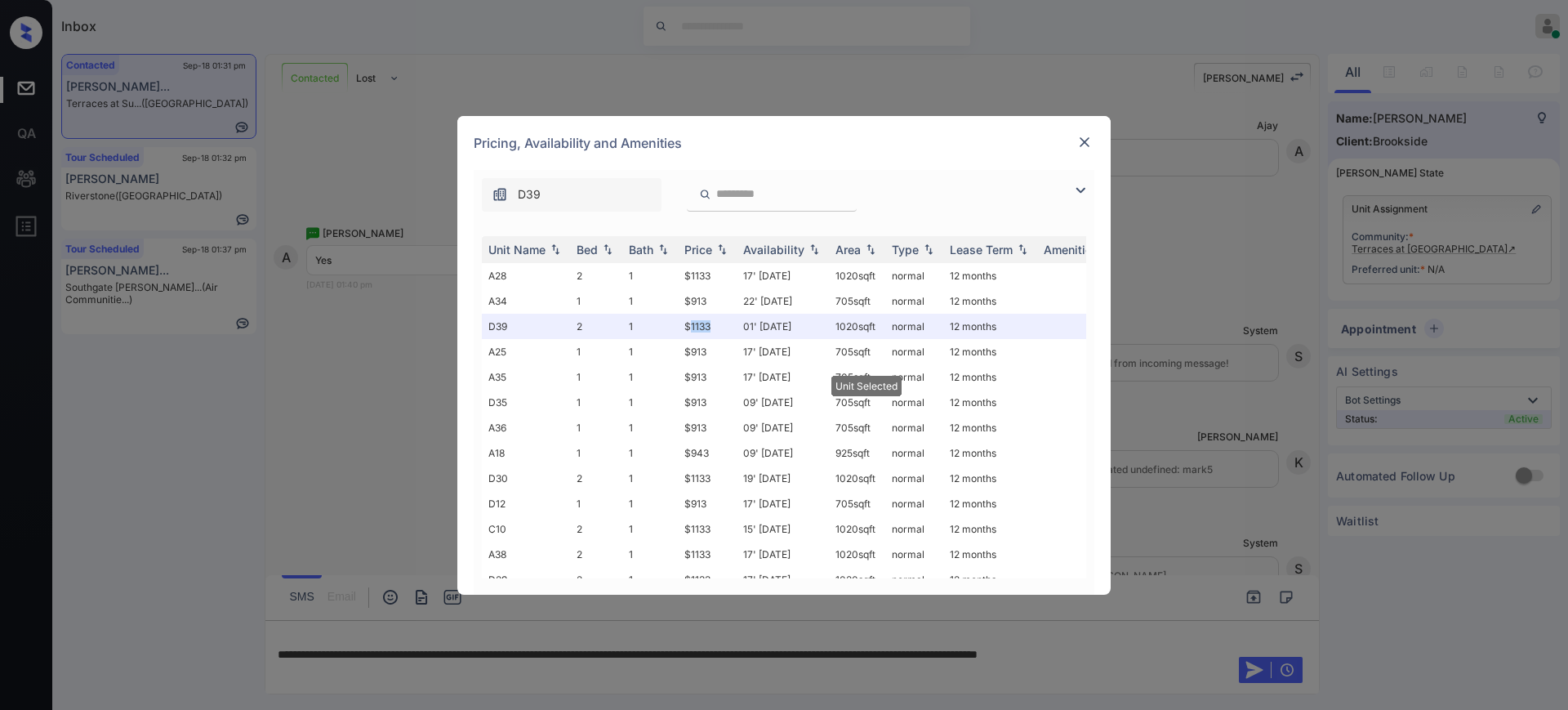
click at [1088, 140] on img at bounding box center [1085, 142] width 16 height 16
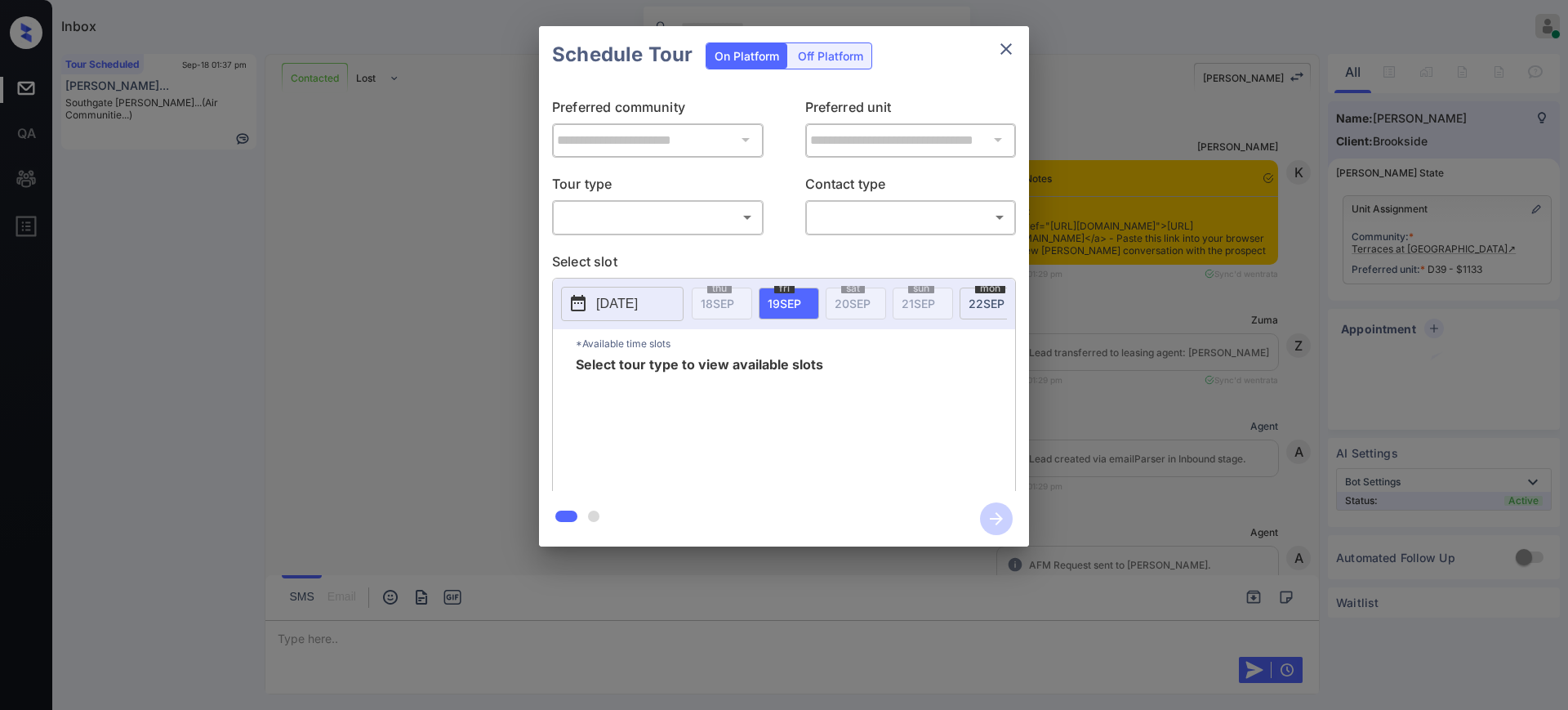
scroll to position [2437, 0]
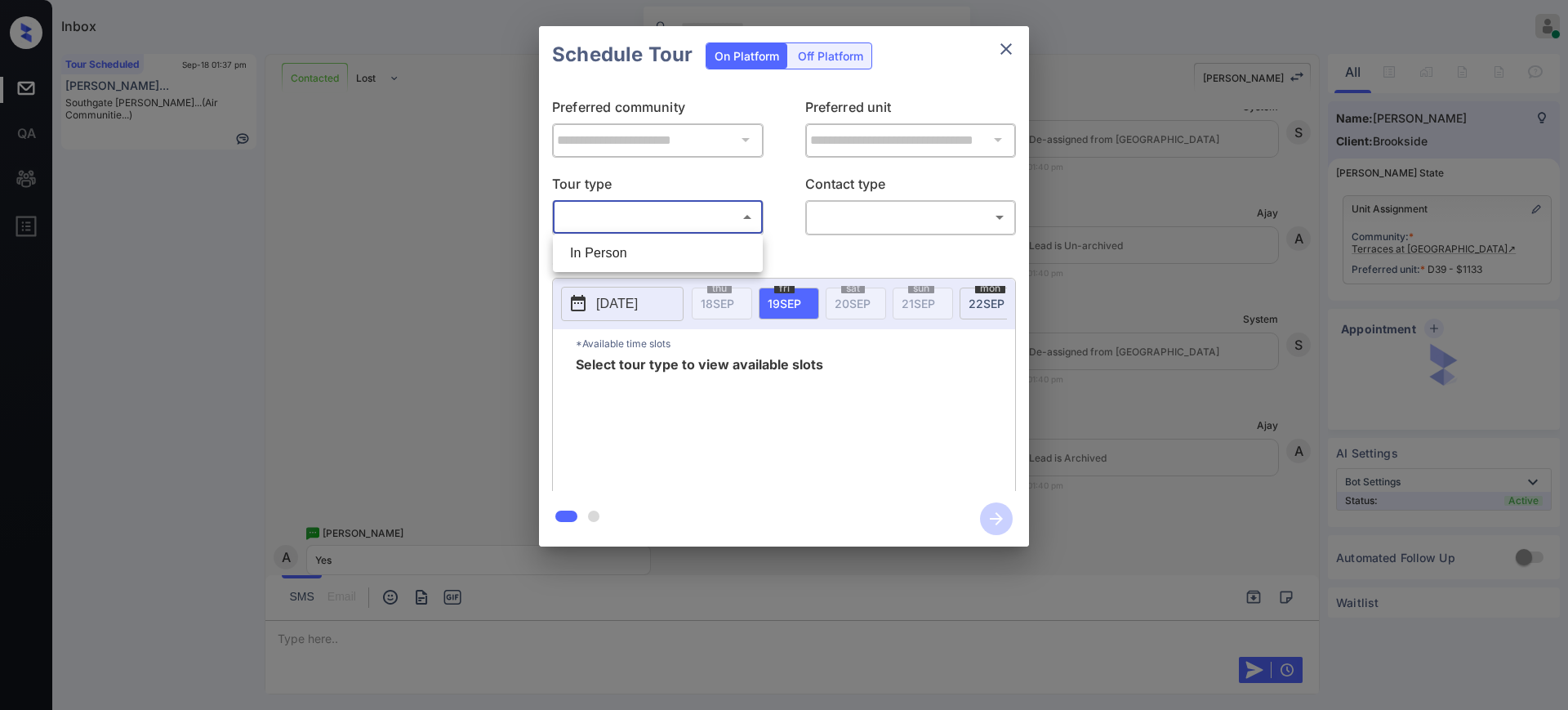
click at [639, 207] on body "Inbox [PERSON_NAME] Online Set yourself offline Set yourself on break Profile S…" at bounding box center [784, 355] width 1568 height 710
click at [633, 258] on li "In Person" at bounding box center [657, 253] width 201 height 30
type input "********"
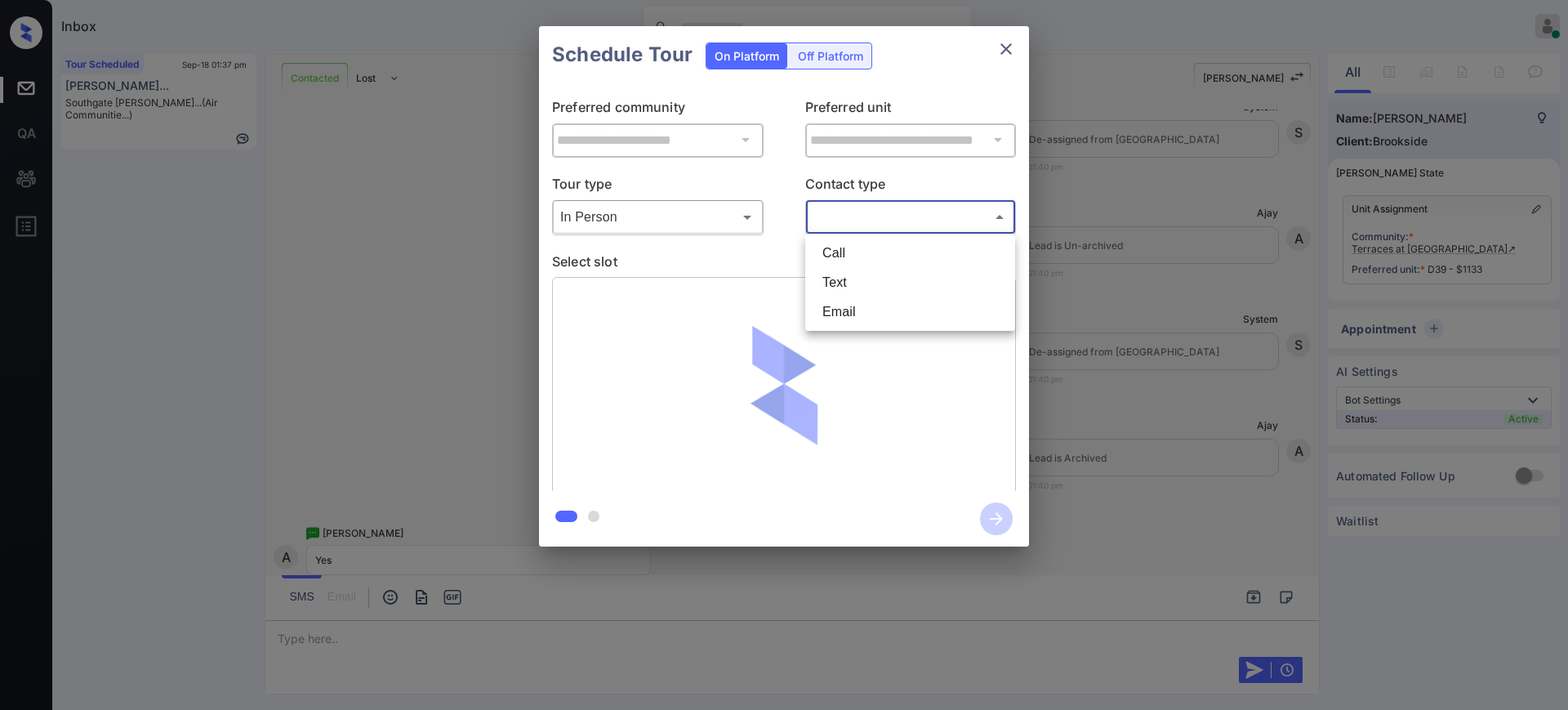
click at [836, 220] on body "Inbox Ajay Kumar Online Set yourself offline Set yourself on break Profile Swit…" at bounding box center [784, 355] width 1568 height 710
click at [867, 271] on li "Text" at bounding box center [909, 283] width 201 height 30
type input "****"
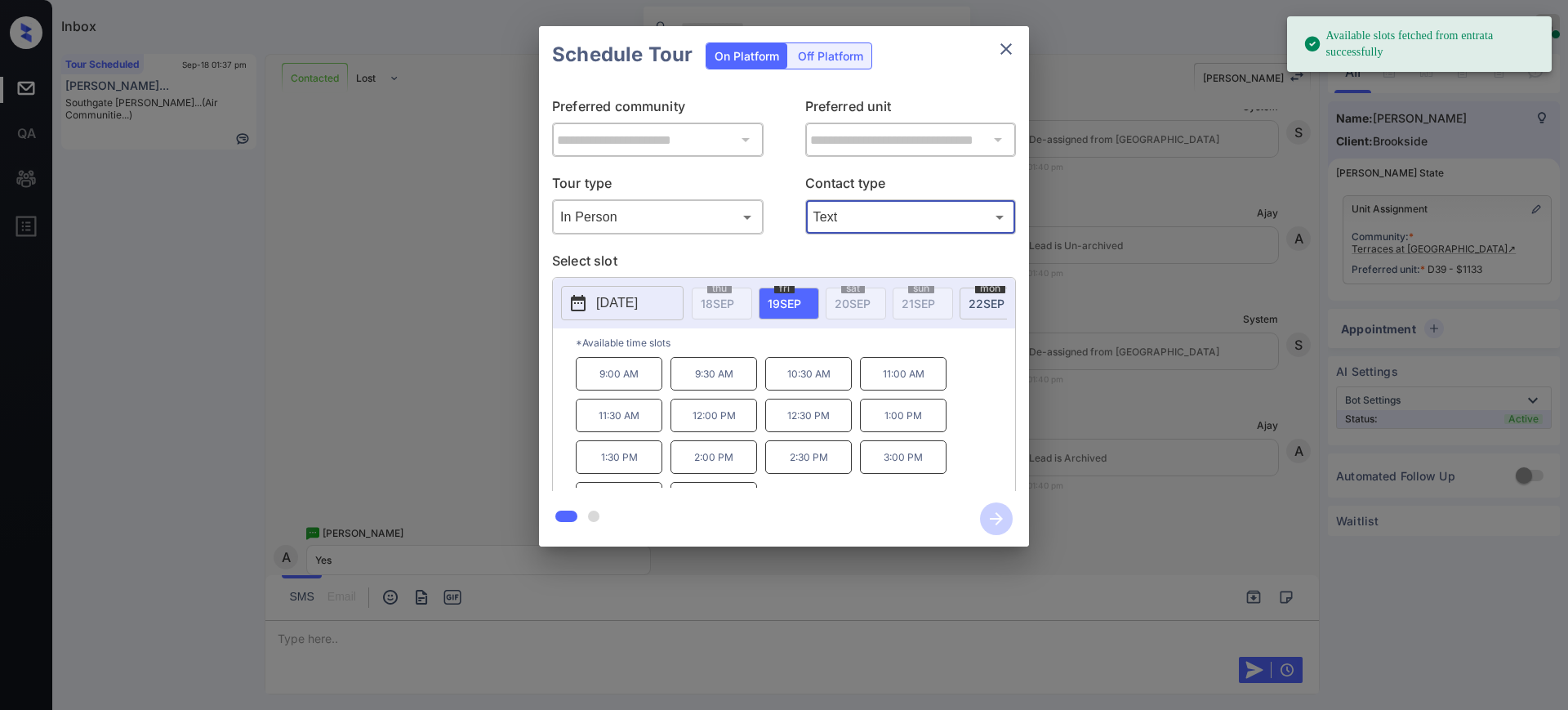
click at [676, 300] on button "2025-09-19" at bounding box center [622, 304] width 123 height 35
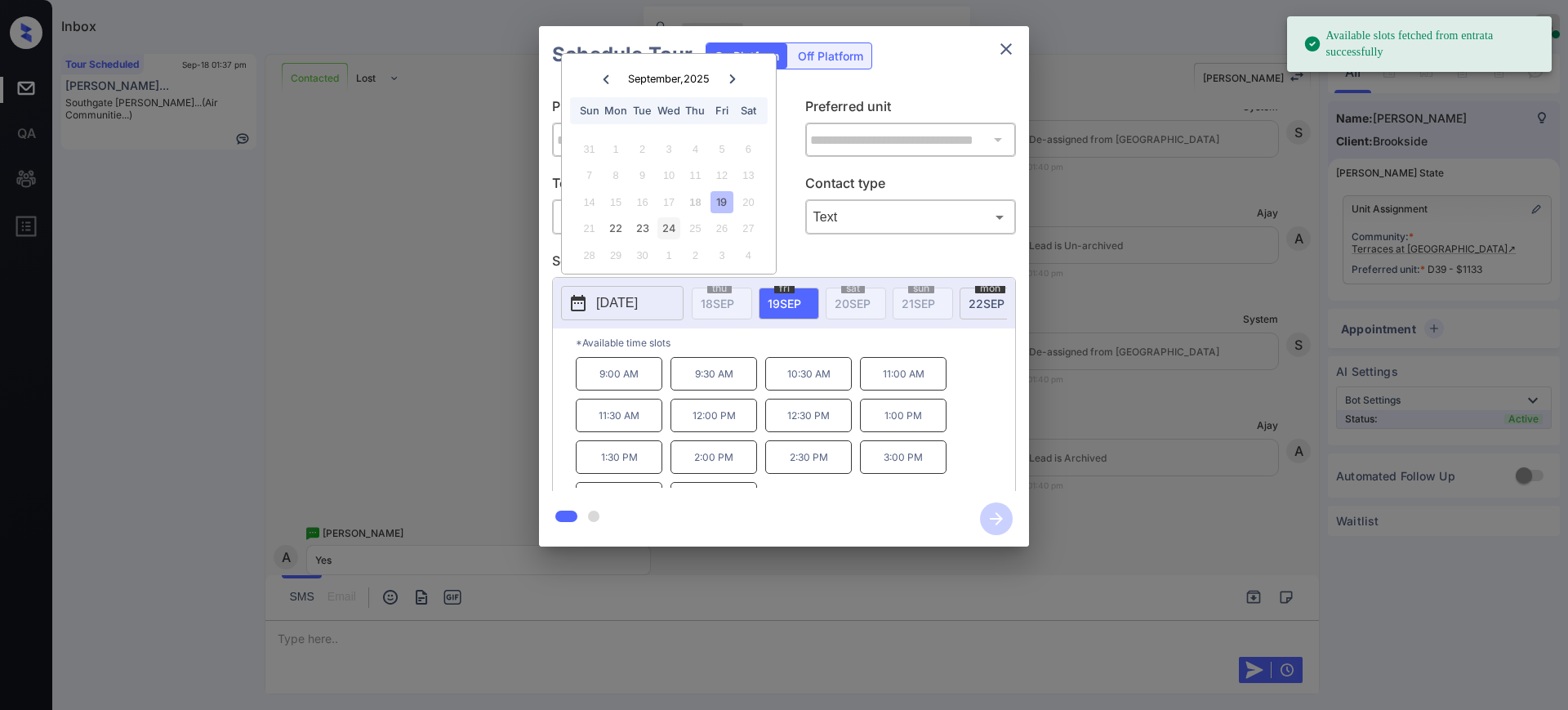
click at [672, 220] on div "24" at bounding box center [668, 228] width 22 height 22
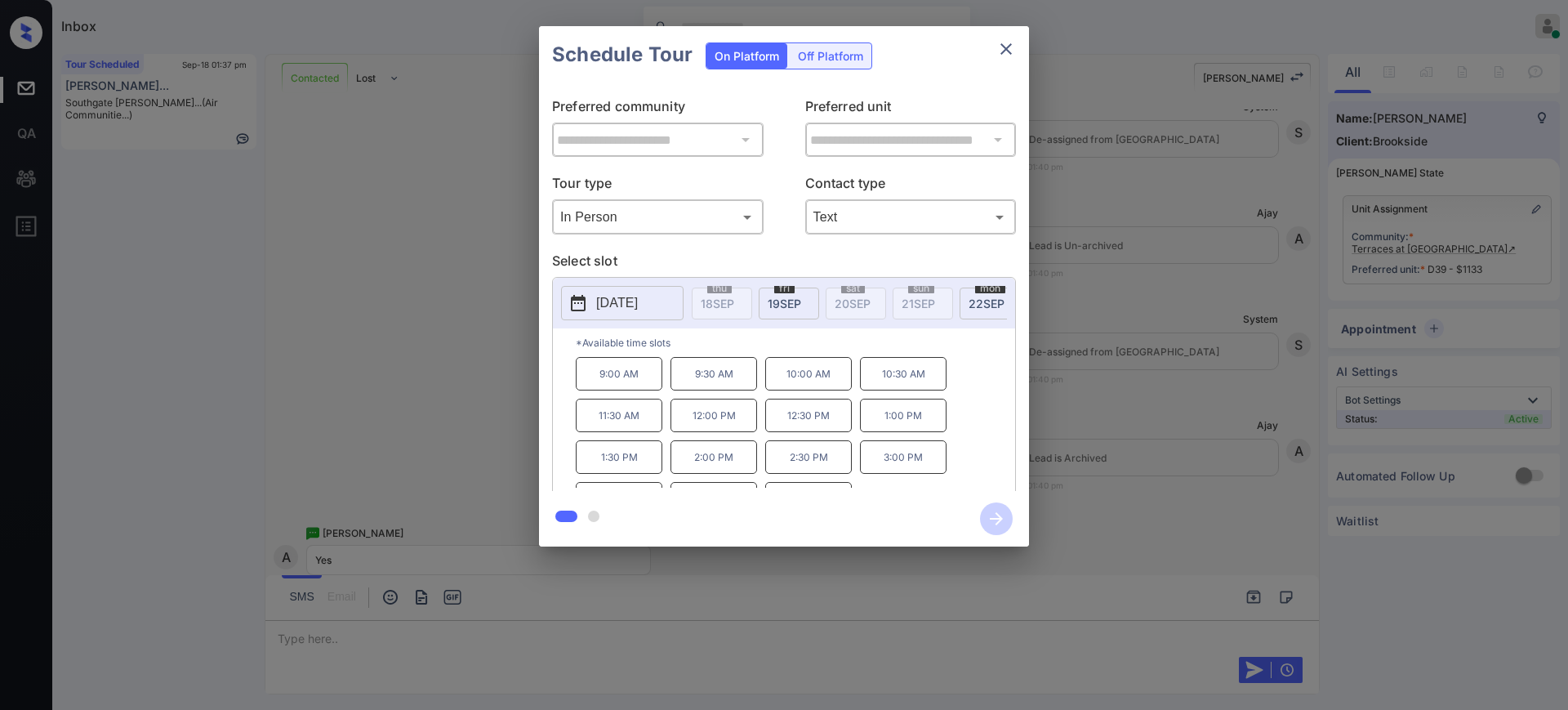
click at [897, 469] on p "3:00 PM" at bounding box center [903, 457] width 86 height 34
click at [988, 523] on icon "button" at bounding box center [997, 519] width 33 height 33
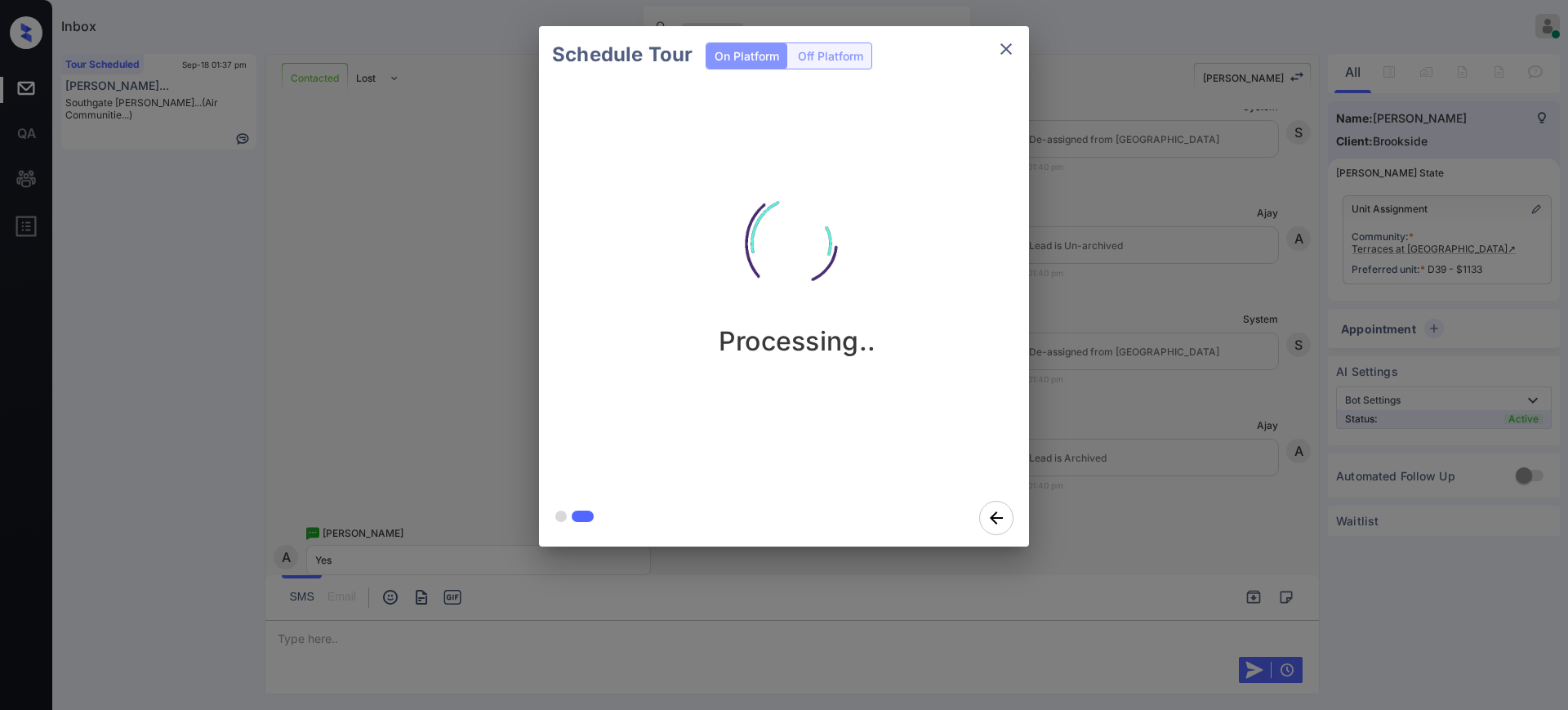
click at [1152, 423] on div "Schedule Tour On Platform Off Platform Processing.." at bounding box center [784, 286] width 1568 height 573
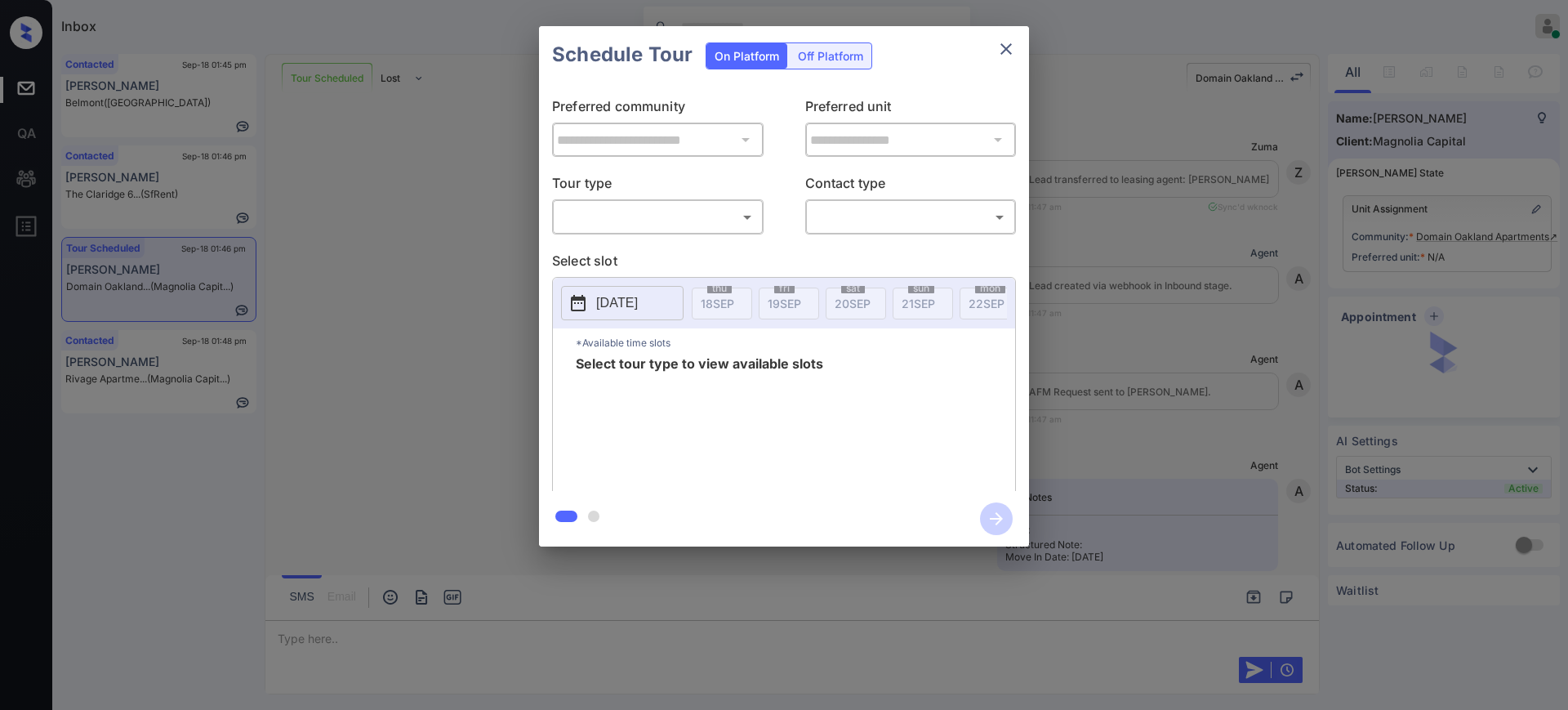
scroll to position [5916, 0]
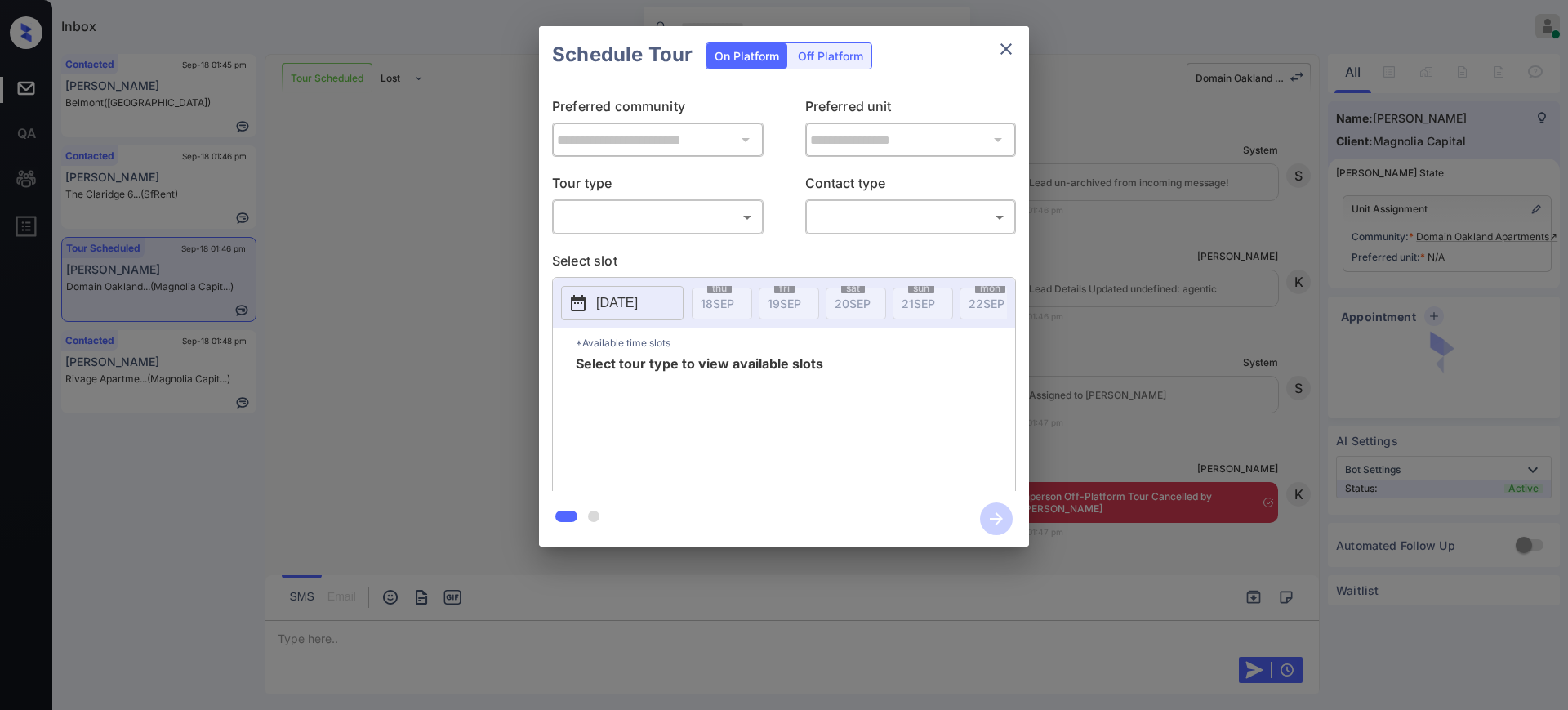
click at [625, 225] on body "Inbox Ajay Kumar Online Set yourself offline Set yourself on break Profile Swit…" at bounding box center [784, 355] width 1568 height 710
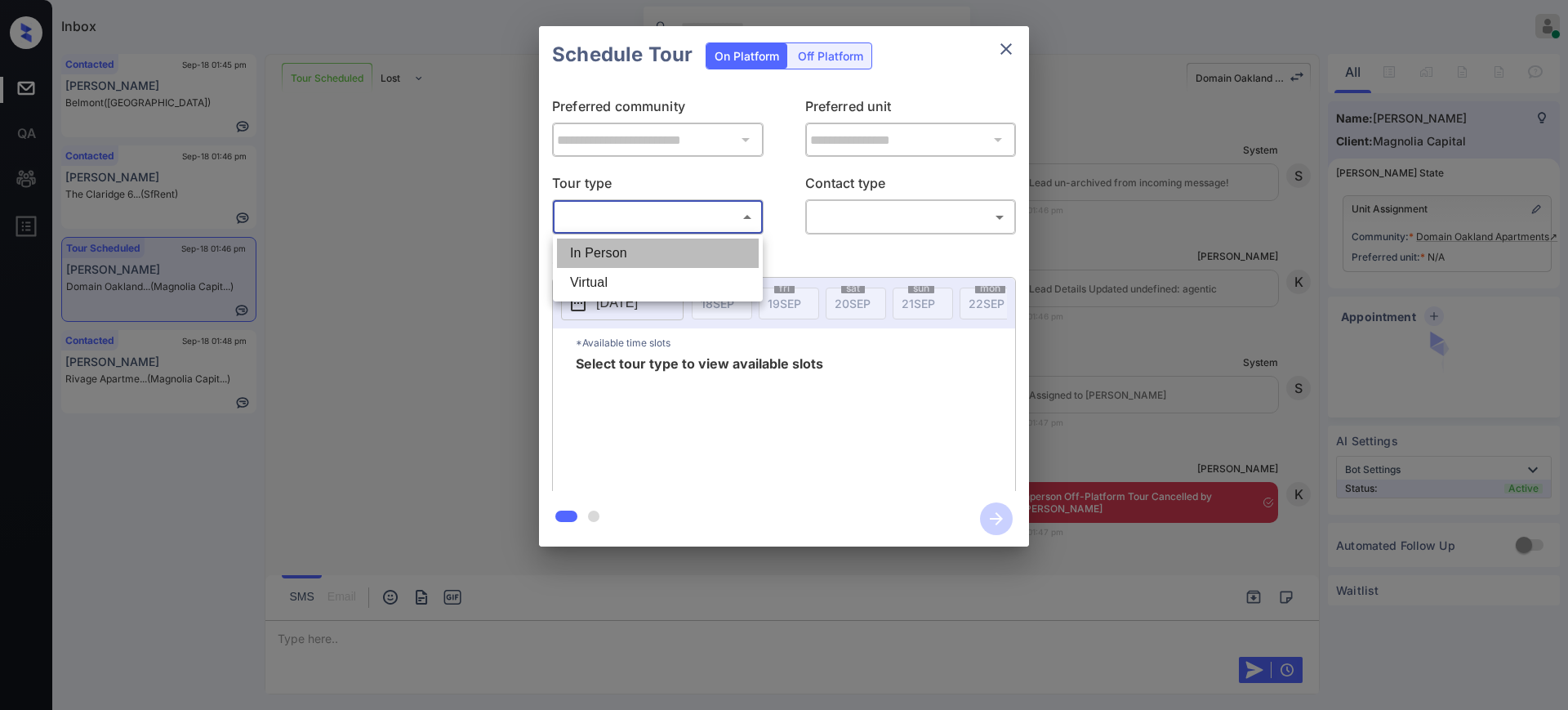
click at [617, 244] on li "In Person" at bounding box center [657, 253] width 201 height 30
type input "********"
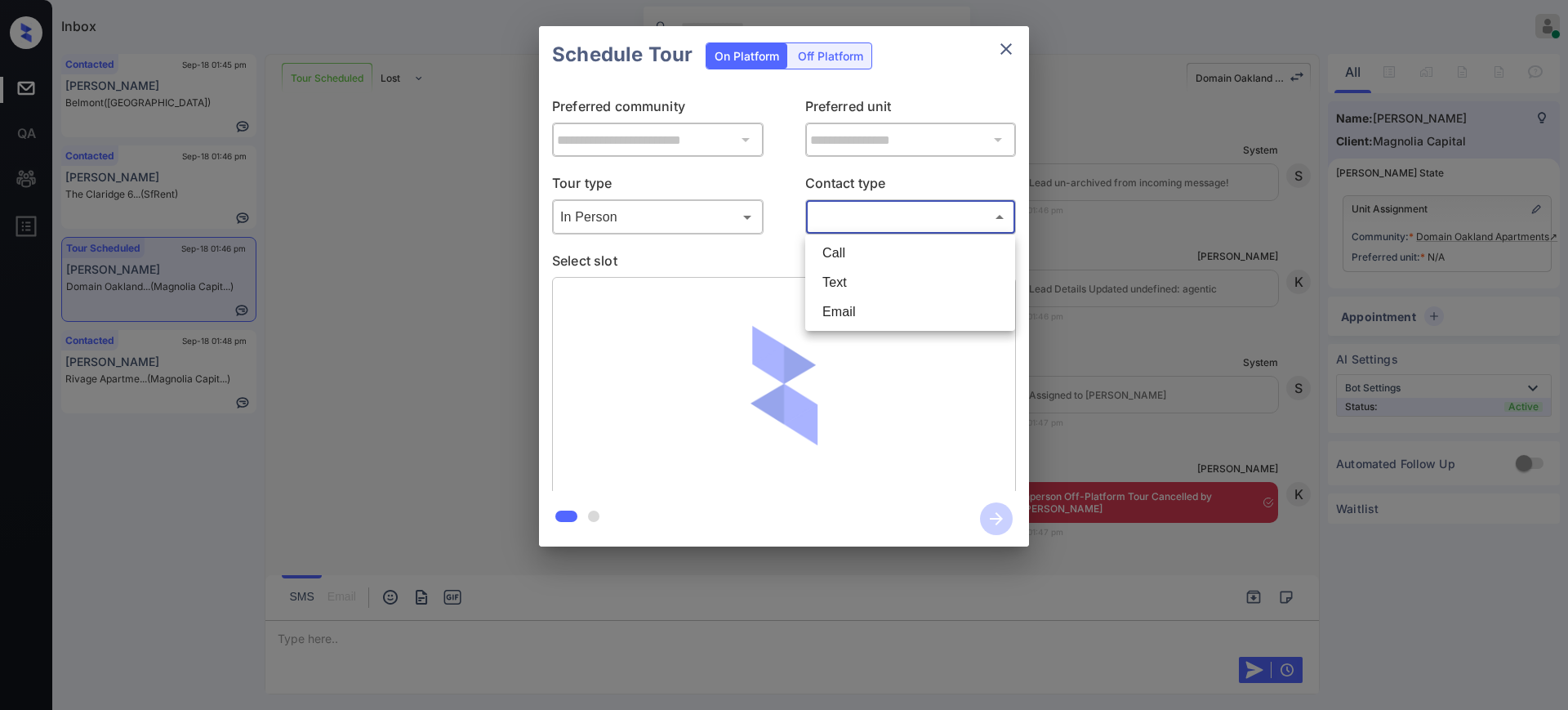
click at [853, 220] on body "Inbox Ajay Kumar Online Set yourself offline Set yourself on break Profile Swit…" at bounding box center [784, 355] width 1568 height 710
click at [843, 281] on li "Text" at bounding box center [909, 283] width 201 height 30
type input "****"
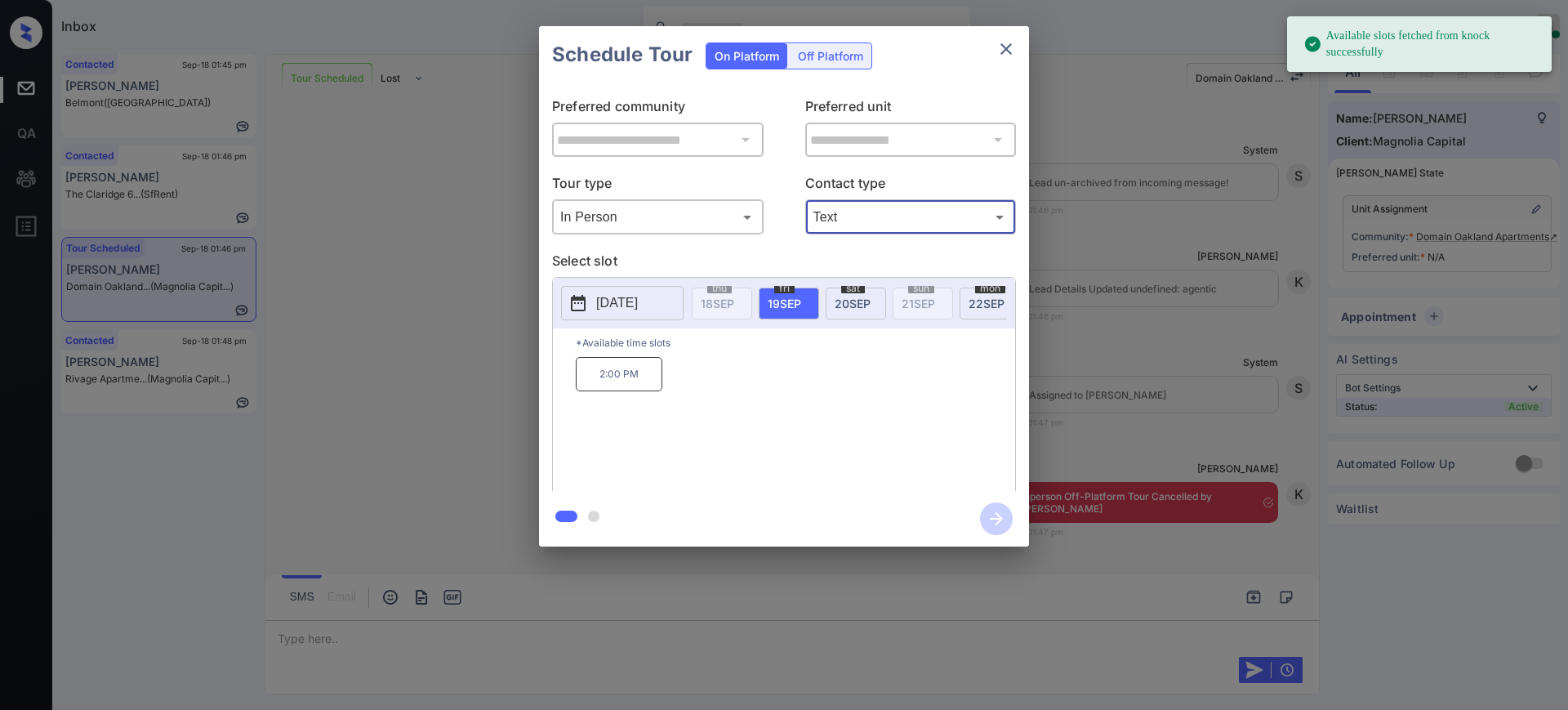
click at [607, 313] on button "2025-09-19" at bounding box center [622, 304] width 123 height 35
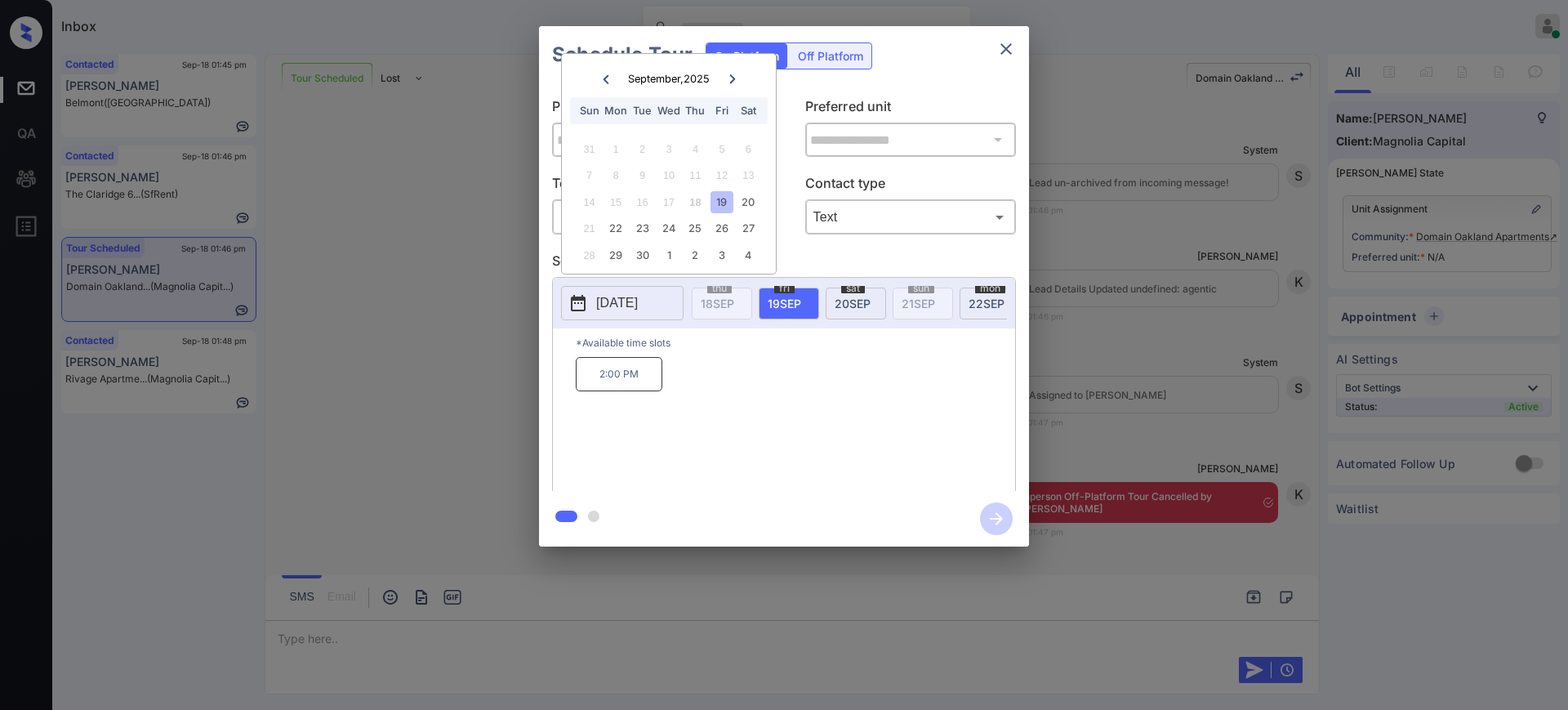
click at [724, 201] on div "19" at bounding box center [721, 202] width 22 height 22
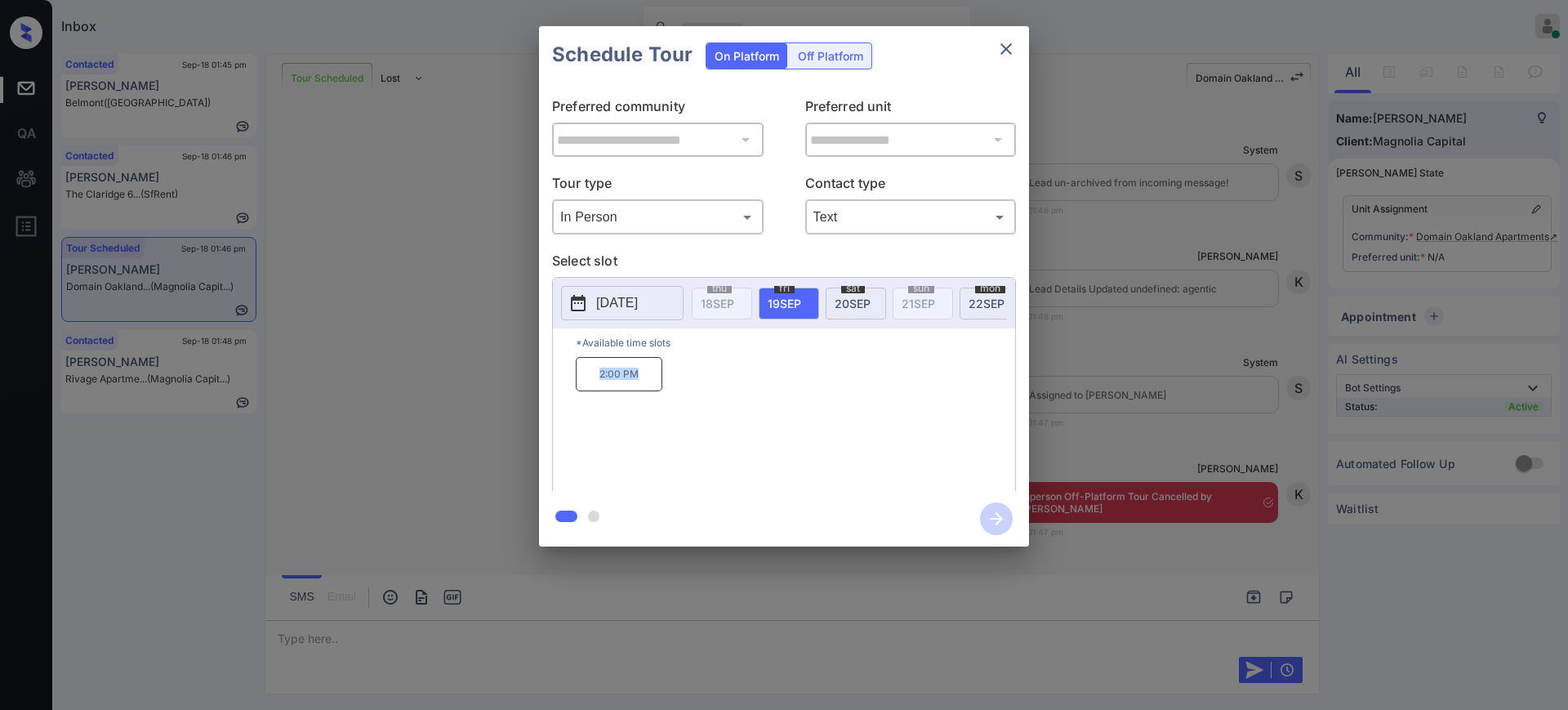
drag, startPoint x: 582, startPoint y: 393, endPoint x: 763, endPoint y: 356, distance: 184.7
click at [677, 393] on div "2:00 PM" at bounding box center [795, 422] width 439 height 131
copy p "2:00 PM"
click at [1001, 47] on icon "close" at bounding box center [1006, 49] width 20 height 20
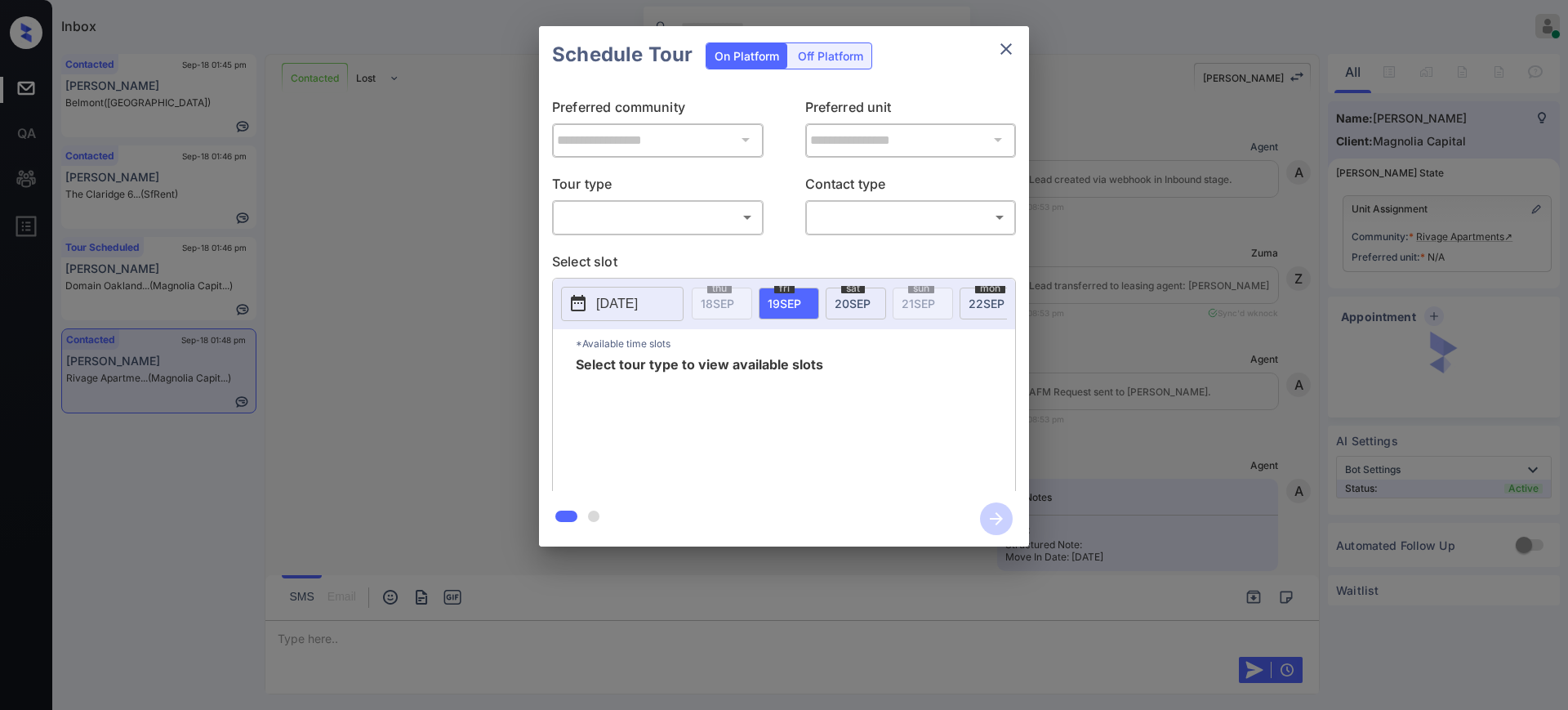
scroll to position [1505, 0]
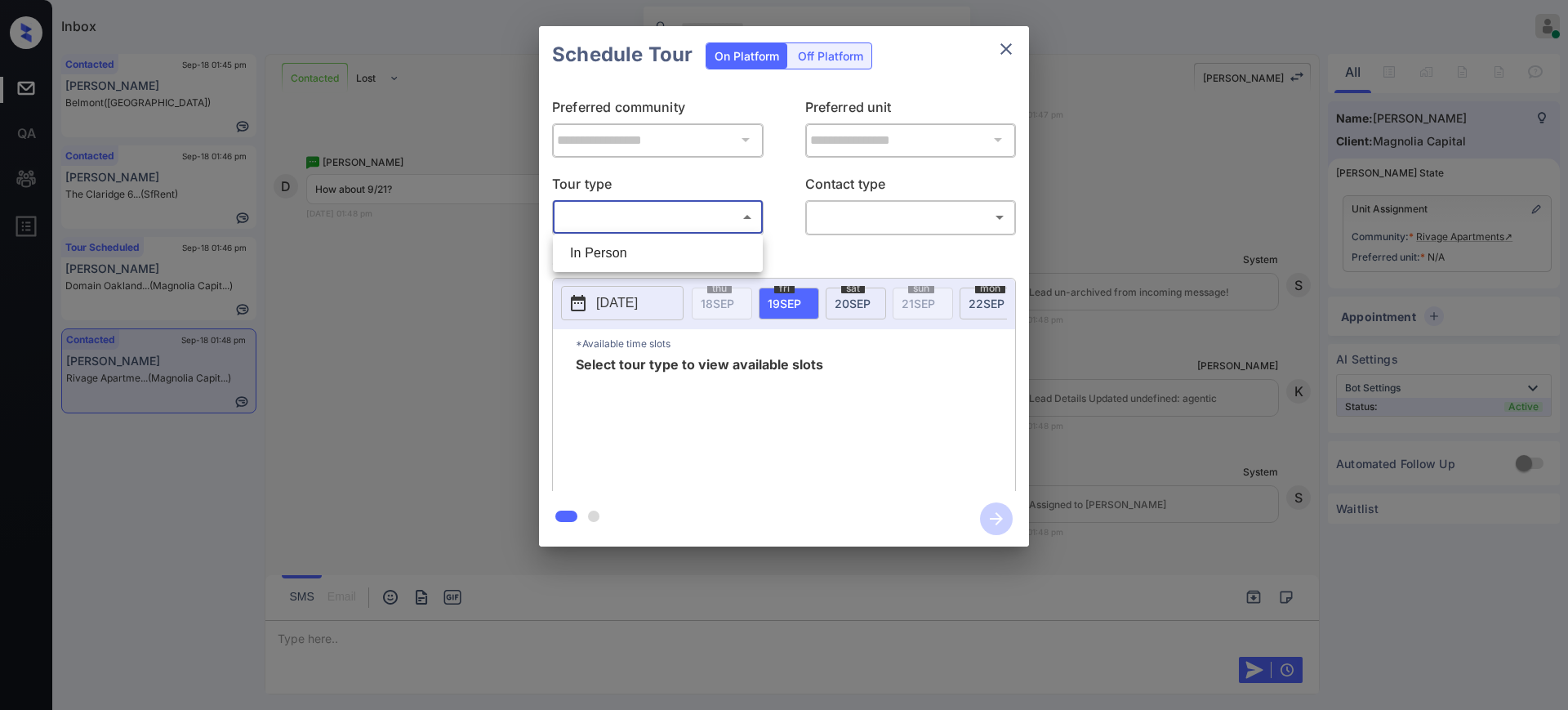
drag, startPoint x: 623, startPoint y: 202, endPoint x: 624, endPoint y: 223, distance: 21.0
click at [624, 203] on body "Inbox [PERSON_NAME] Online Set yourself offline Set yourself on break Profile S…" at bounding box center [784, 355] width 1568 height 710
click at [626, 243] on li "In Person" at bounding box center [657, 253] width 201 height 30
type input "********"
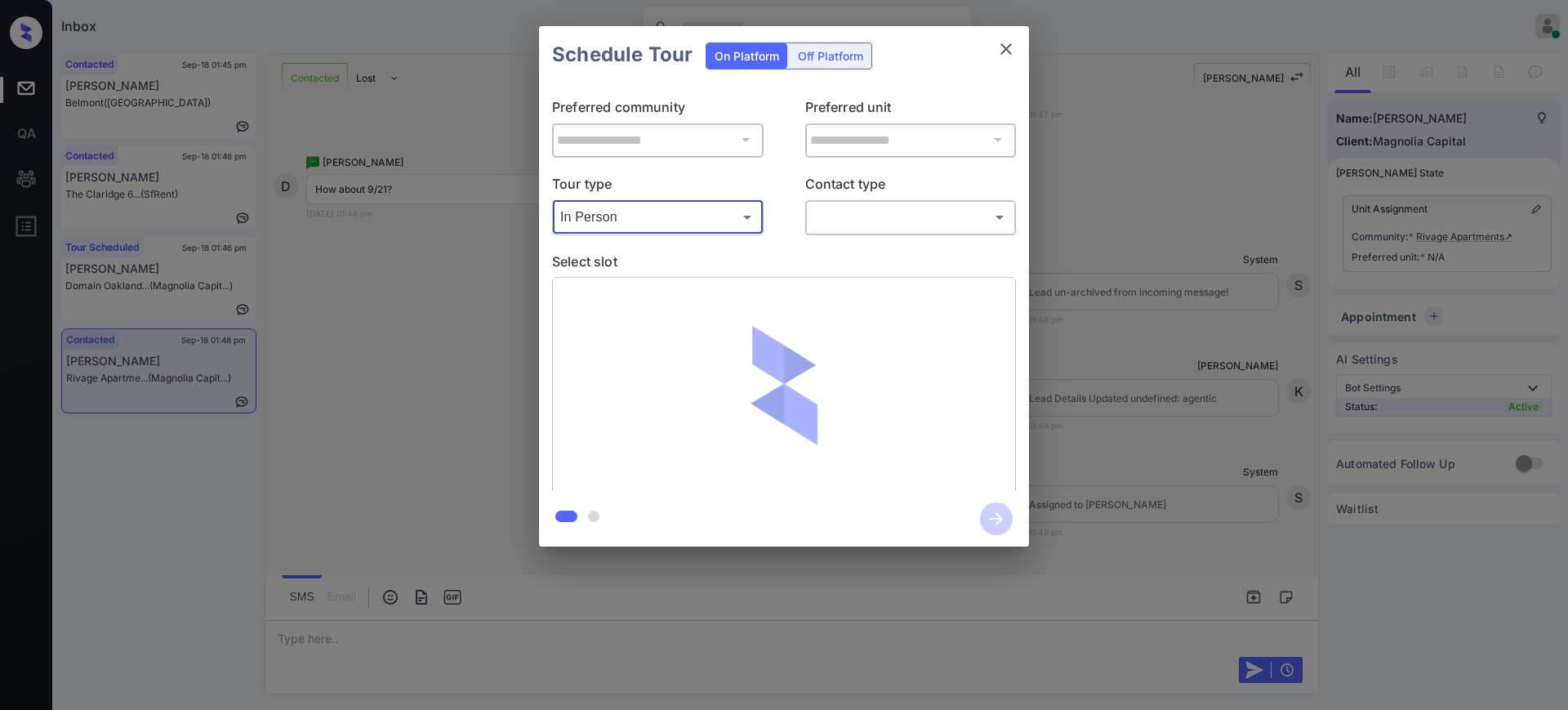
click at [819, 220] on body "Inbox [PERSON_NAME] Online Set yourself offline Set yourself on break Profile S…" at bounding box center [784, 355] width 1568 height 710
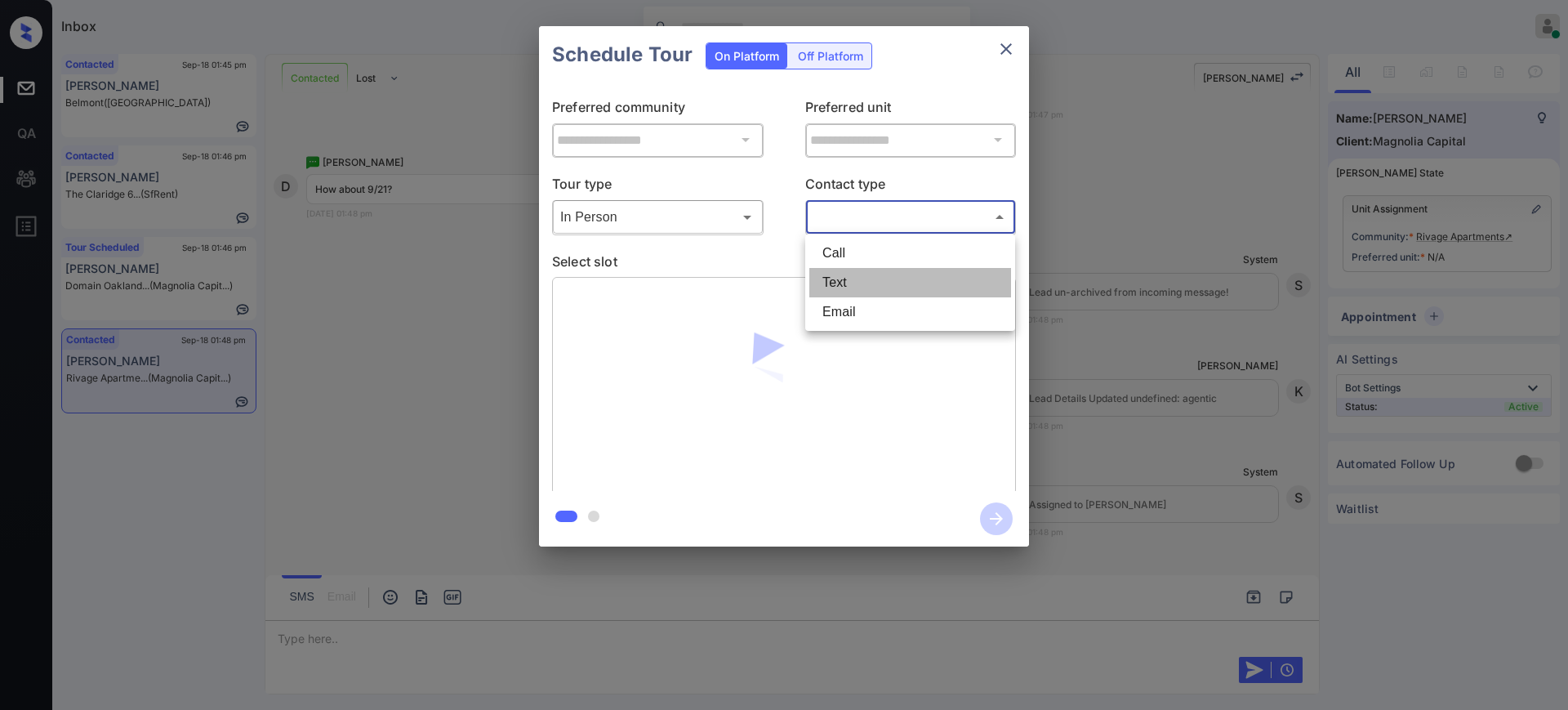
click at [855, 281] on li "Text" at bounding box center [909, 283] width 201 height 30
type input "****"
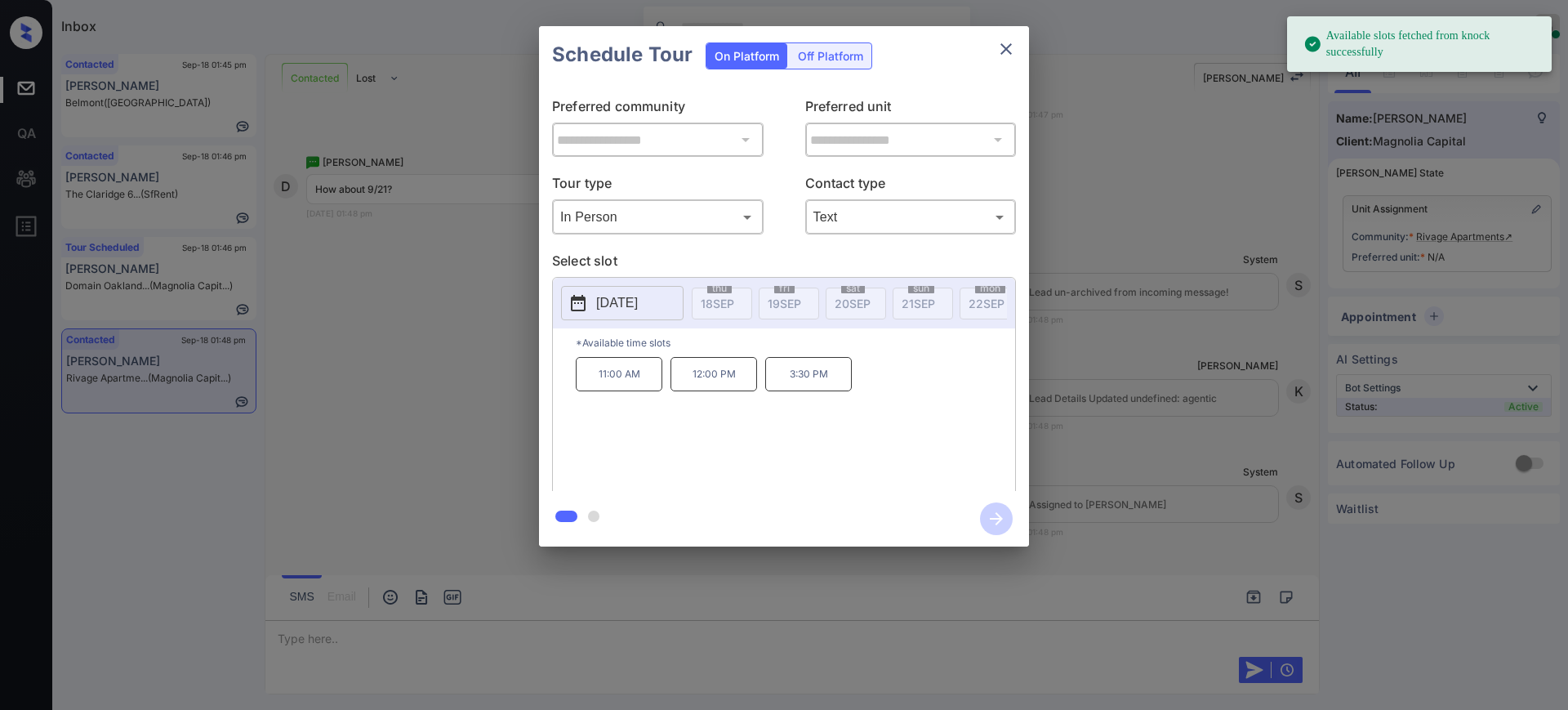
click at [623, 289] on button "2025-10-02" at bounding box center [622, 304] width 123 height 35
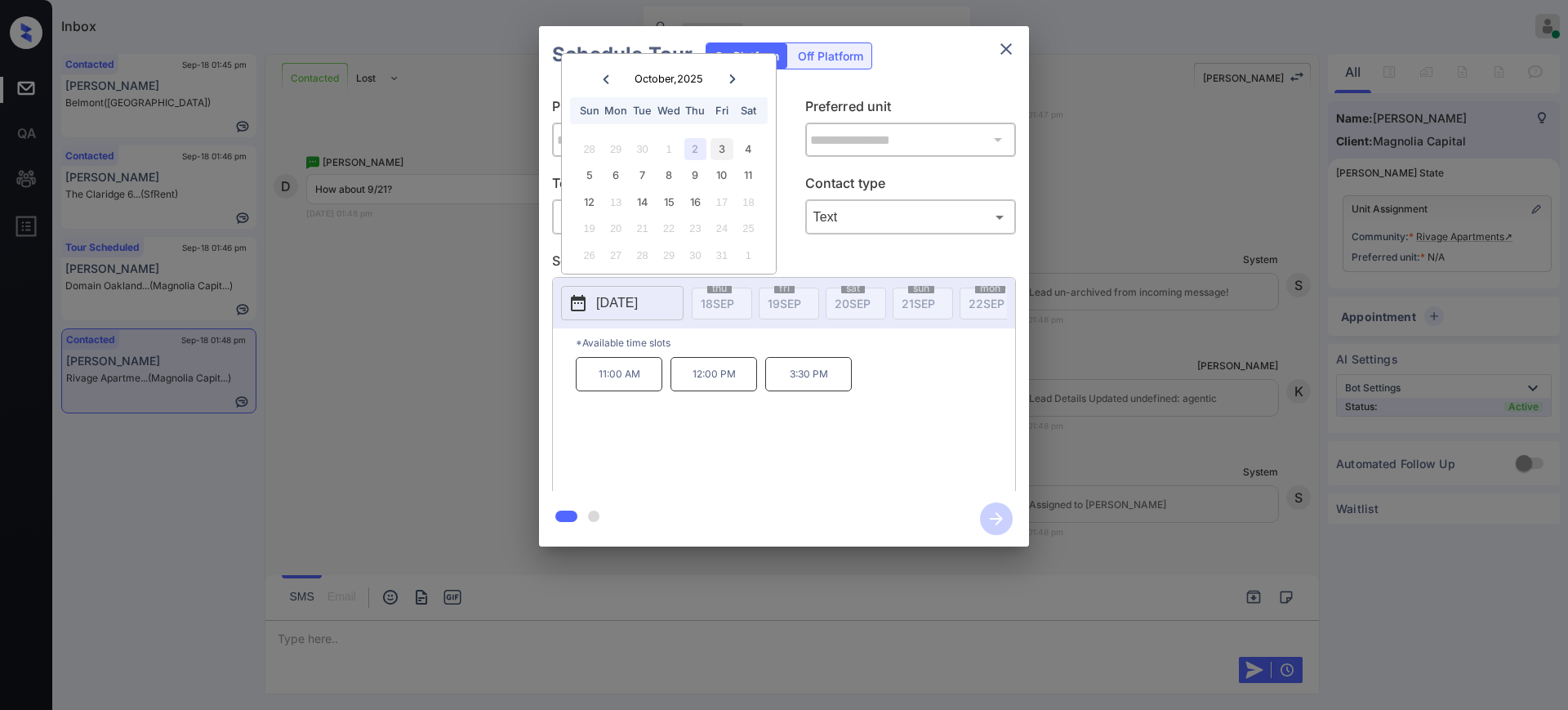
click at [719, 148] on div "3" at bounding box center [721, 149] width 22 height 22
click at [697, 149] on div "2" at bounding box center [695, 149] width 22 height 22
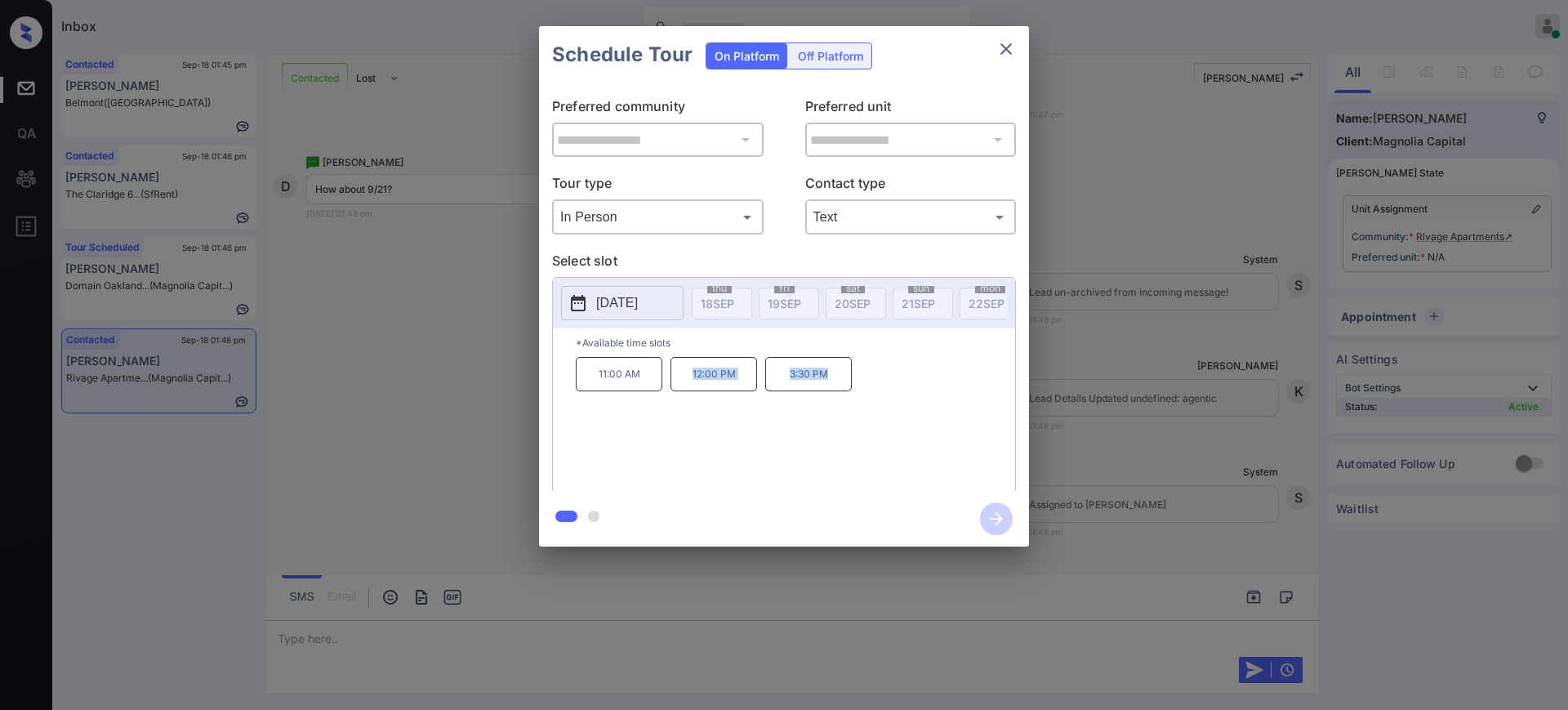
drag, startPoint x: 677, startPoint y: 387, endPoint x: 876, endPoint y: 394, distance: 199.1
click at [875, 390] on div "11:00 AM 12:00 PM 3:30 PM" at bounding box center [795, 422] width 439 height 131
copy div "12:00 PM 3:30 PM"
click at [1001, 47] on icon "close" at bounding box center [1006, 49] width 20 height 20
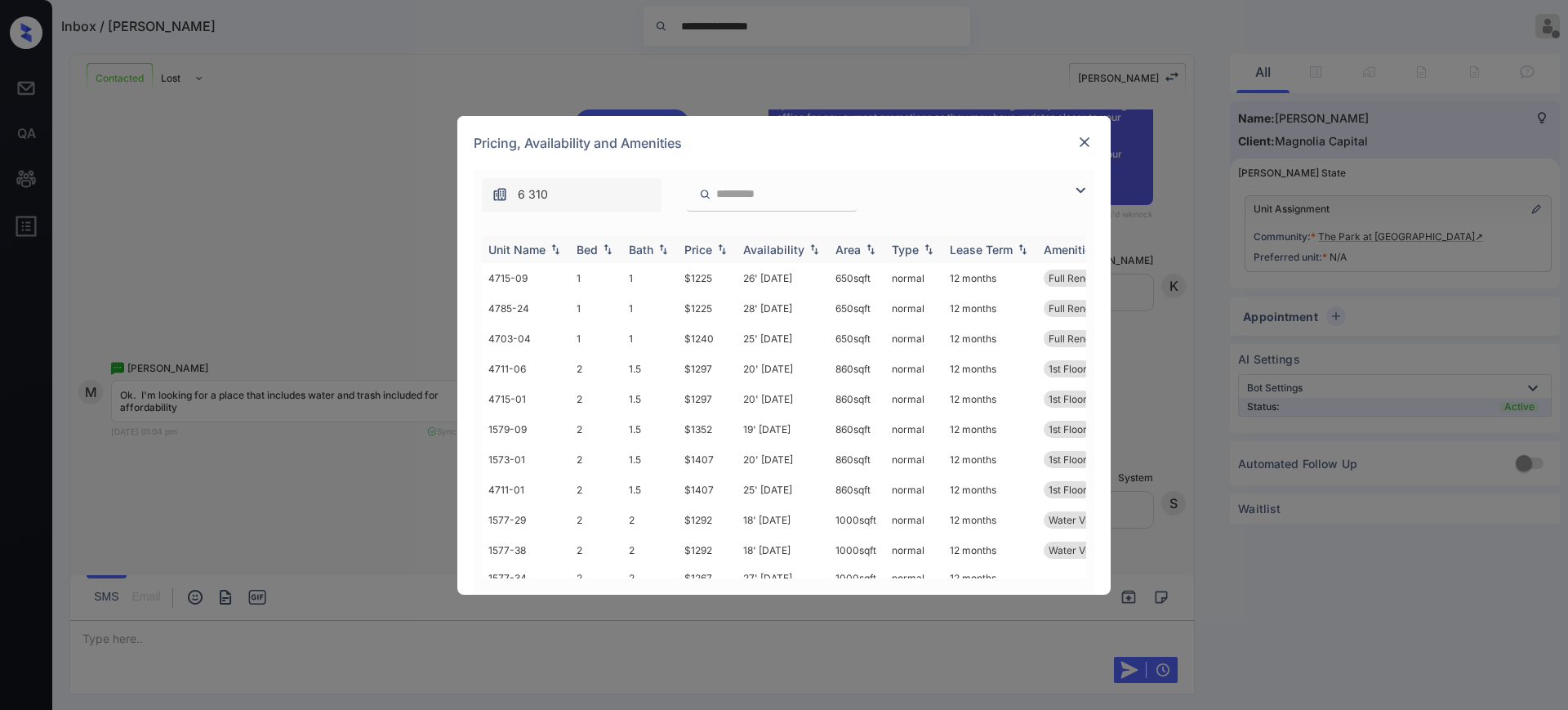
click at [583, 255] on div "Bed" at bounding box center [587, 249] width 21 height 14
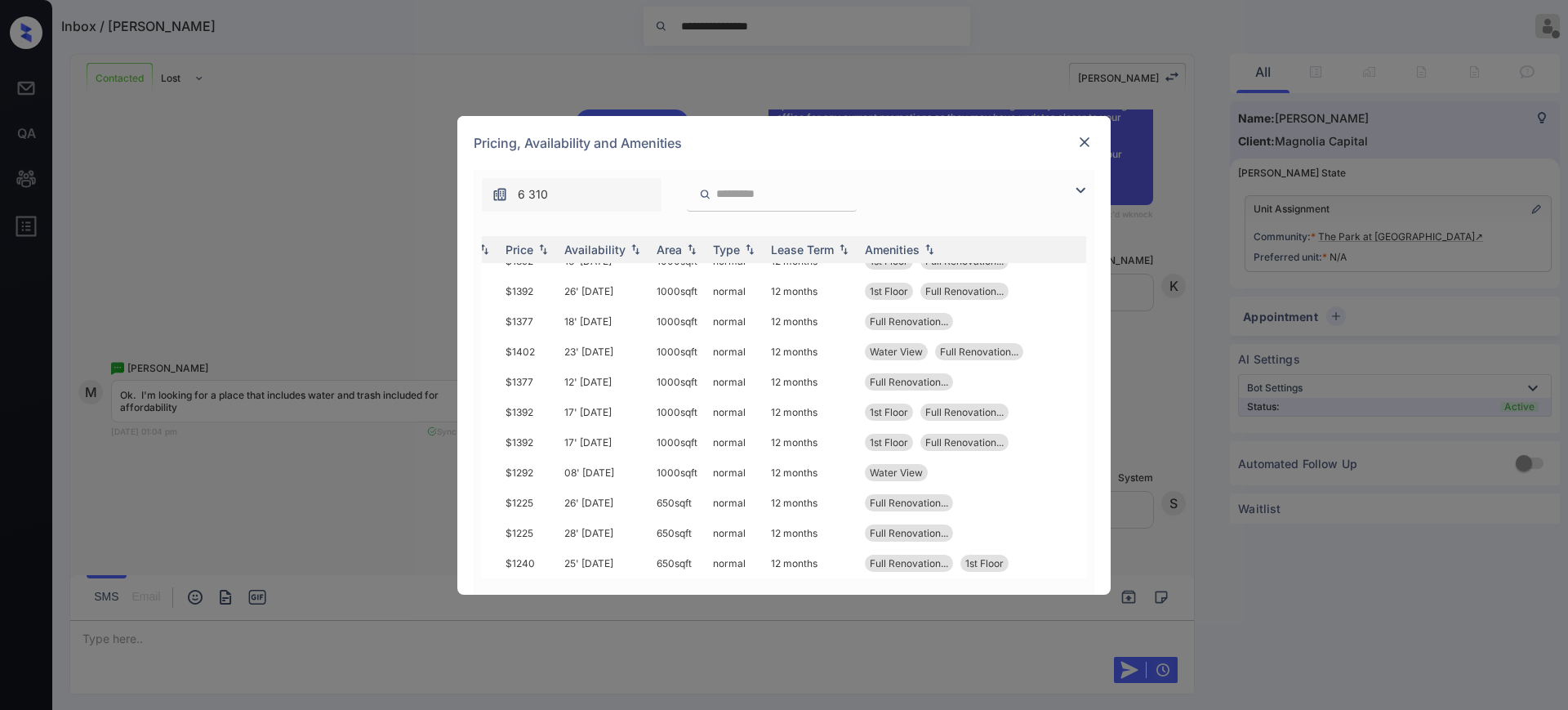
scroll to position [391, 0]
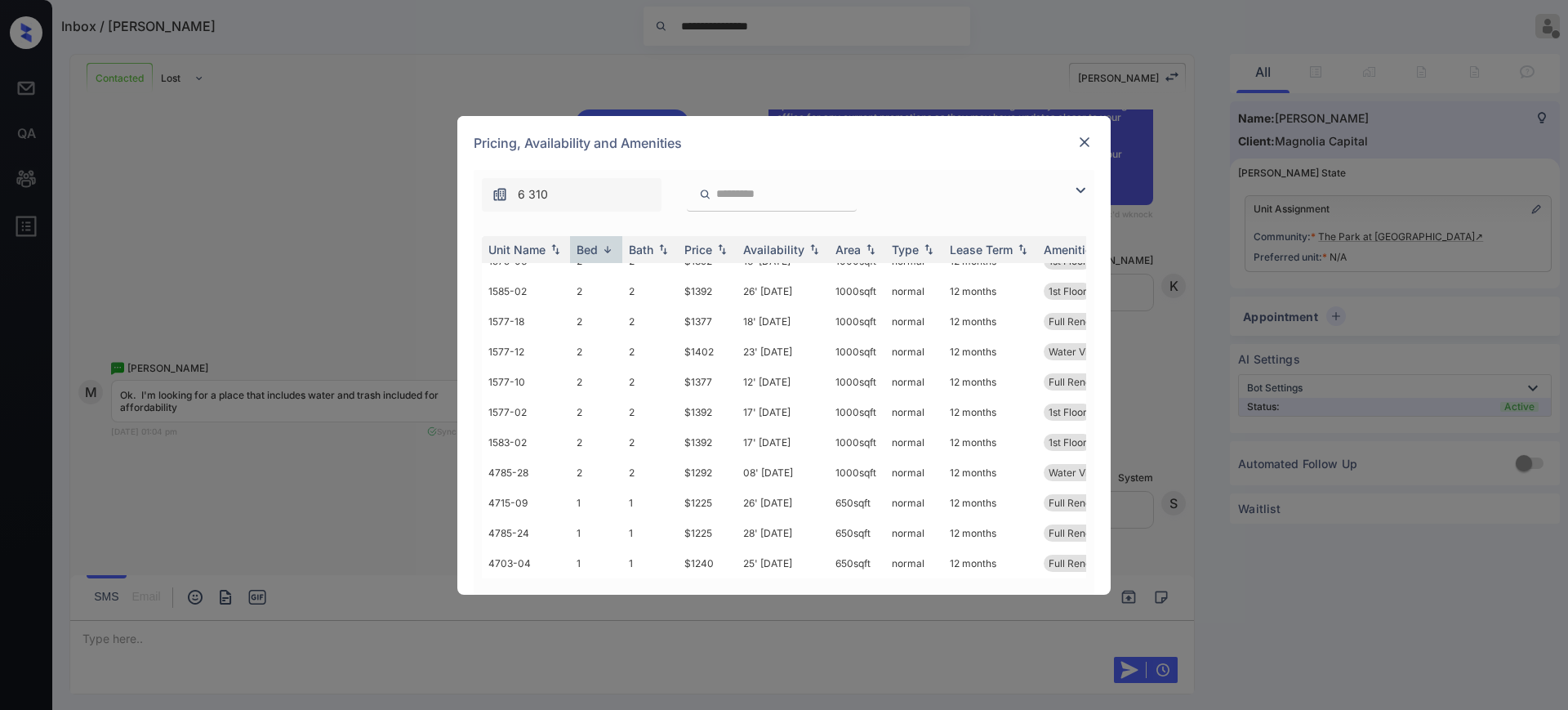
click at [328, 429] on div "**********" at bounding box center [784, 355] width 1568 height 710
click at [301, 429] on div "**********" at bounding box center [784, 355] width 1568 height 710
drag, startPoint x: 345, startPoint y: 430, endPoint x: 255, endPoint y: 495, distance: 111.0
click at [341, 431] on div "**********" at bounding box center [784, 355] width 1568 height 710
drag, startPoint x: 253, startPoint y: 497, endPoint x: 293, endPoint y: 466, distance: 50.6
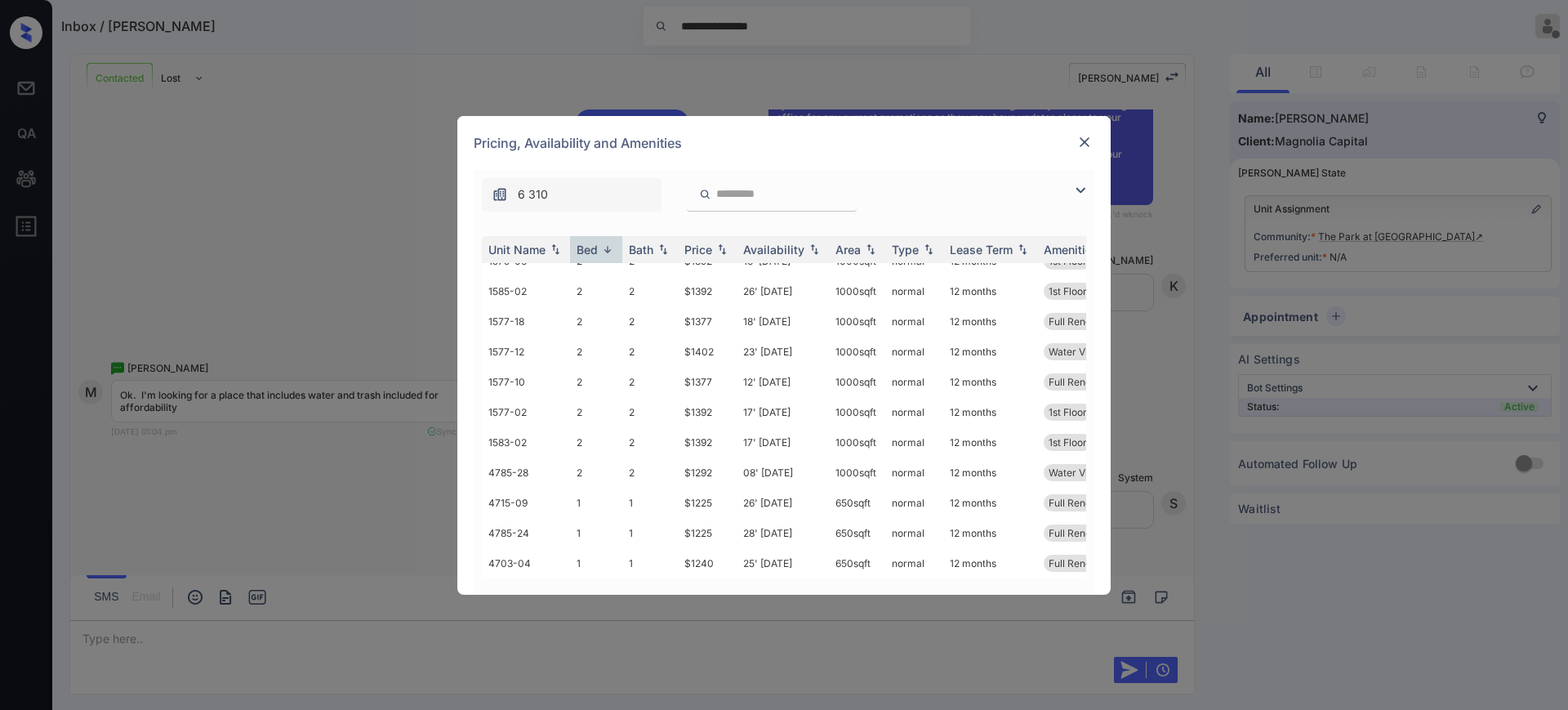
click at [271, 483] on div "**********" at bounding box center [784, 355] width 1568 height 710
click at [1079, 142] on img at bounding box center [1085, 142] width 16 height 16
